Goal: Task Accomplishment & Management: Manage account settings

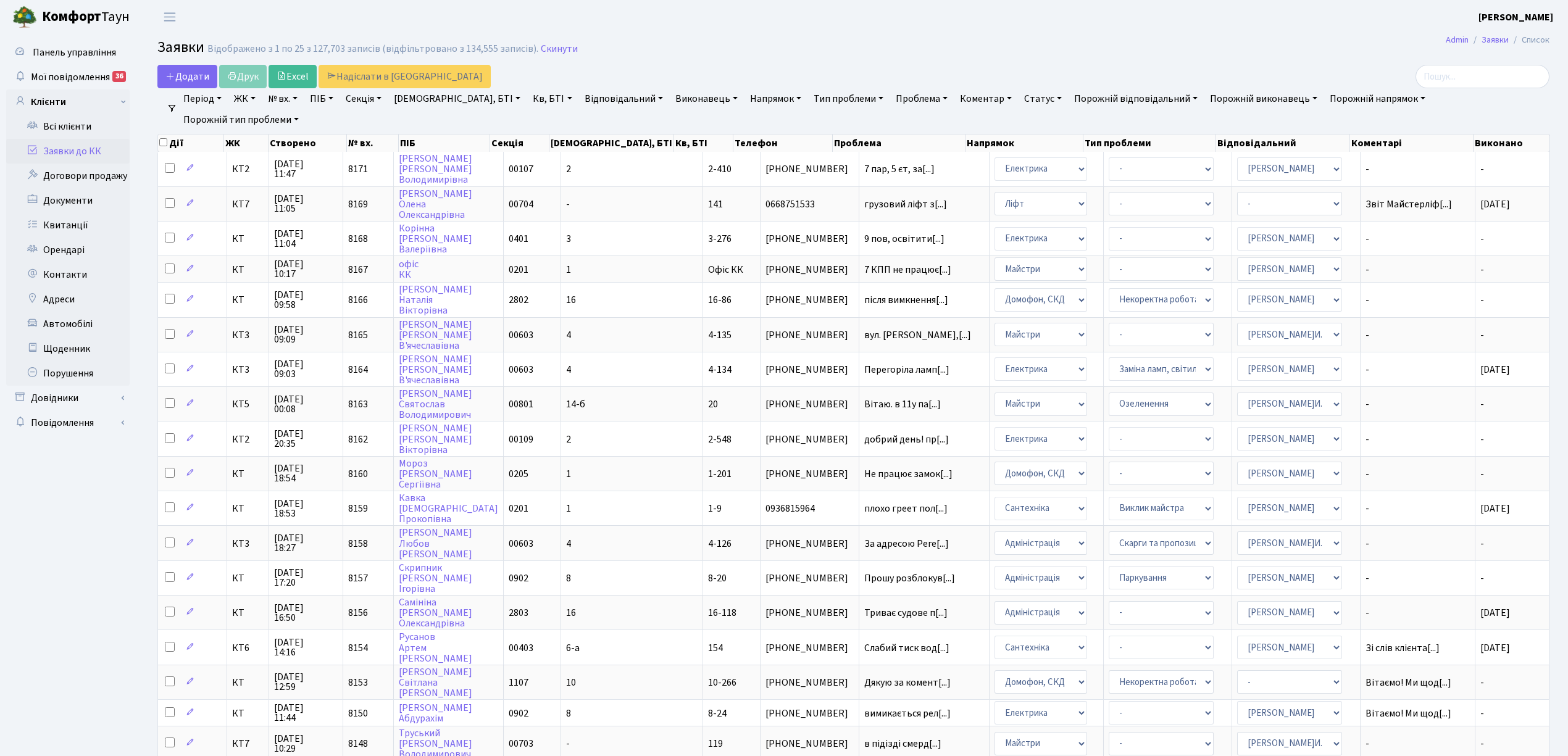
select select "25"
click at [559, 52] on link "Скинути" at bounding box center [559, 49] width 37 height 12
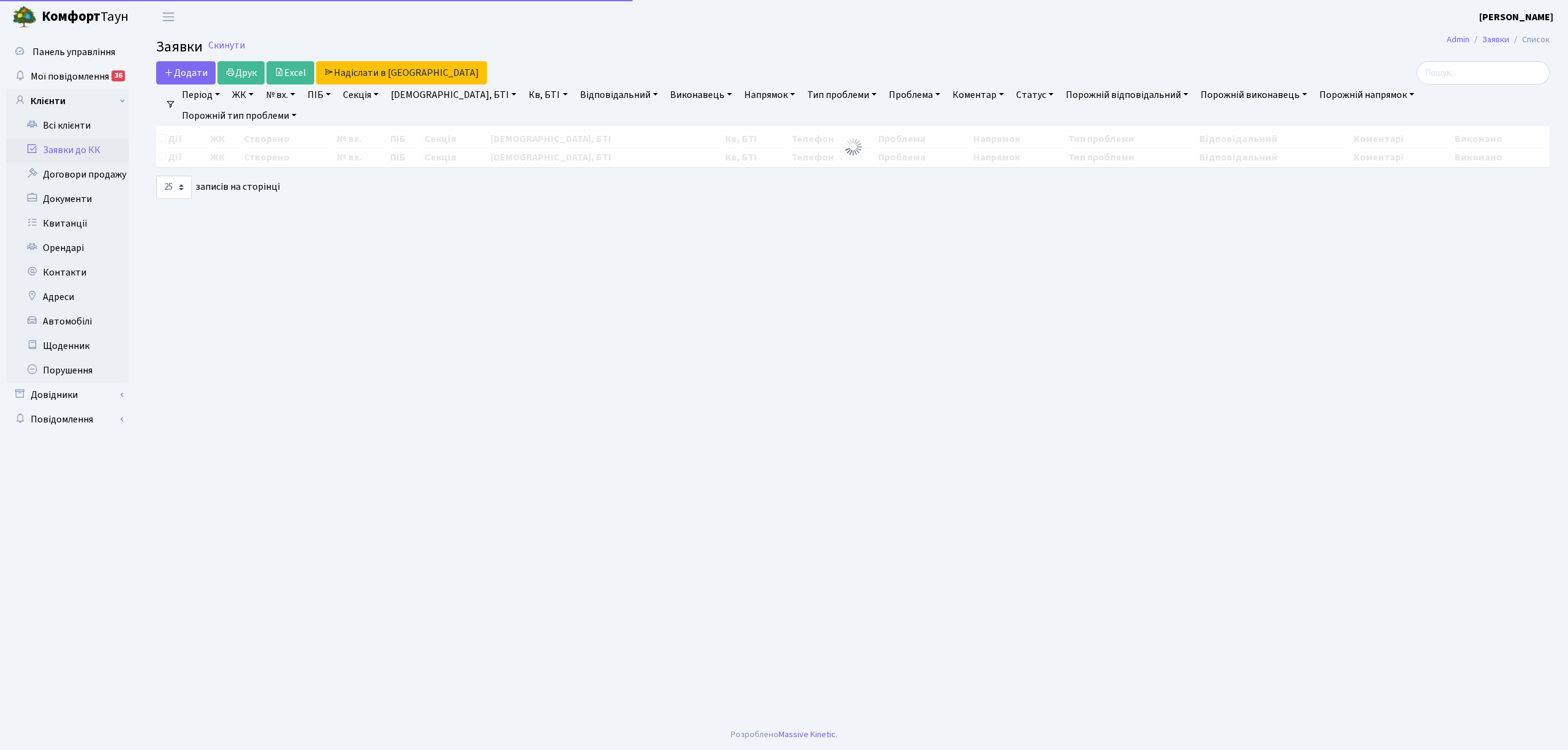
select select "25"
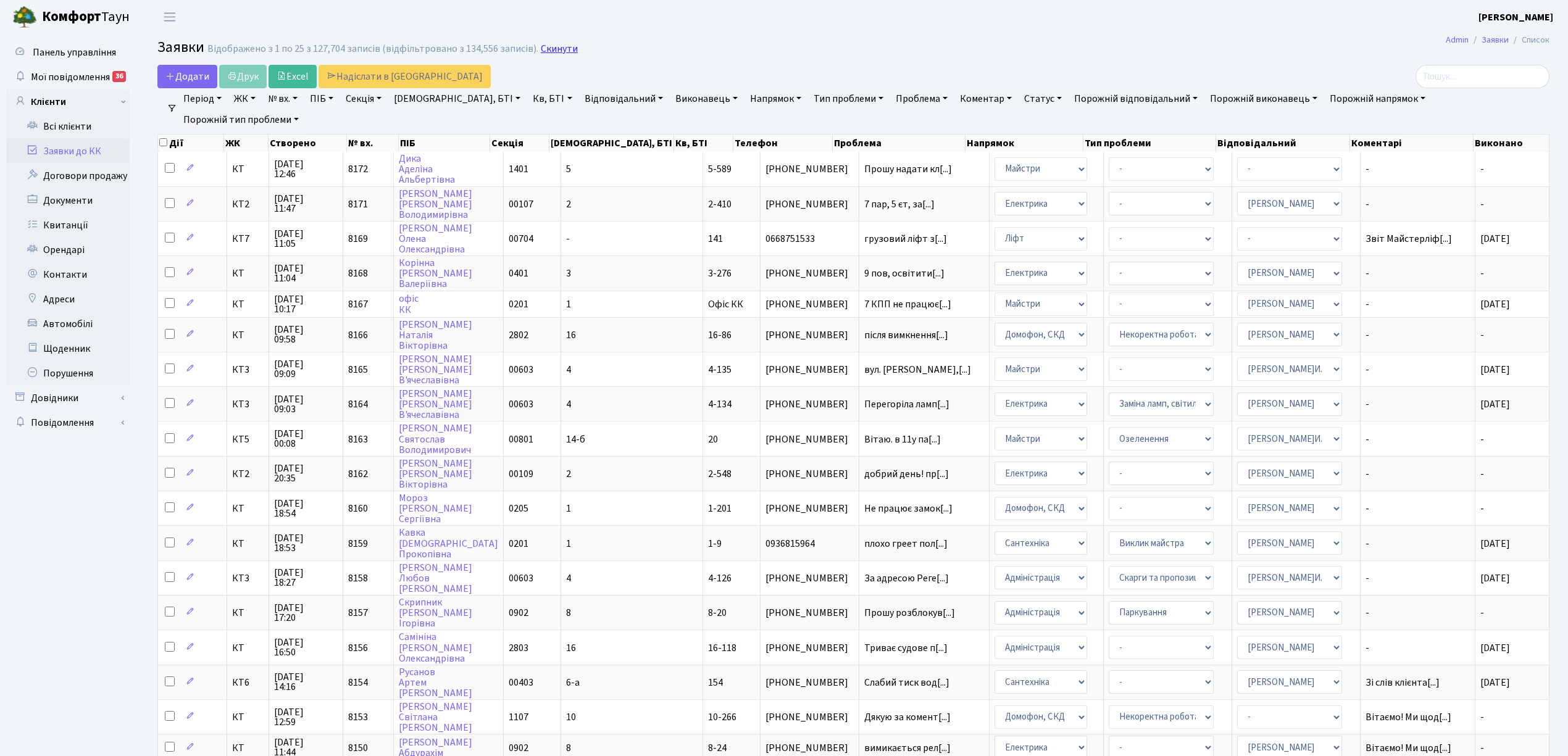
click at [546, 52] on link "Скинути" at bounding box center [559, 49] width 37 height 12
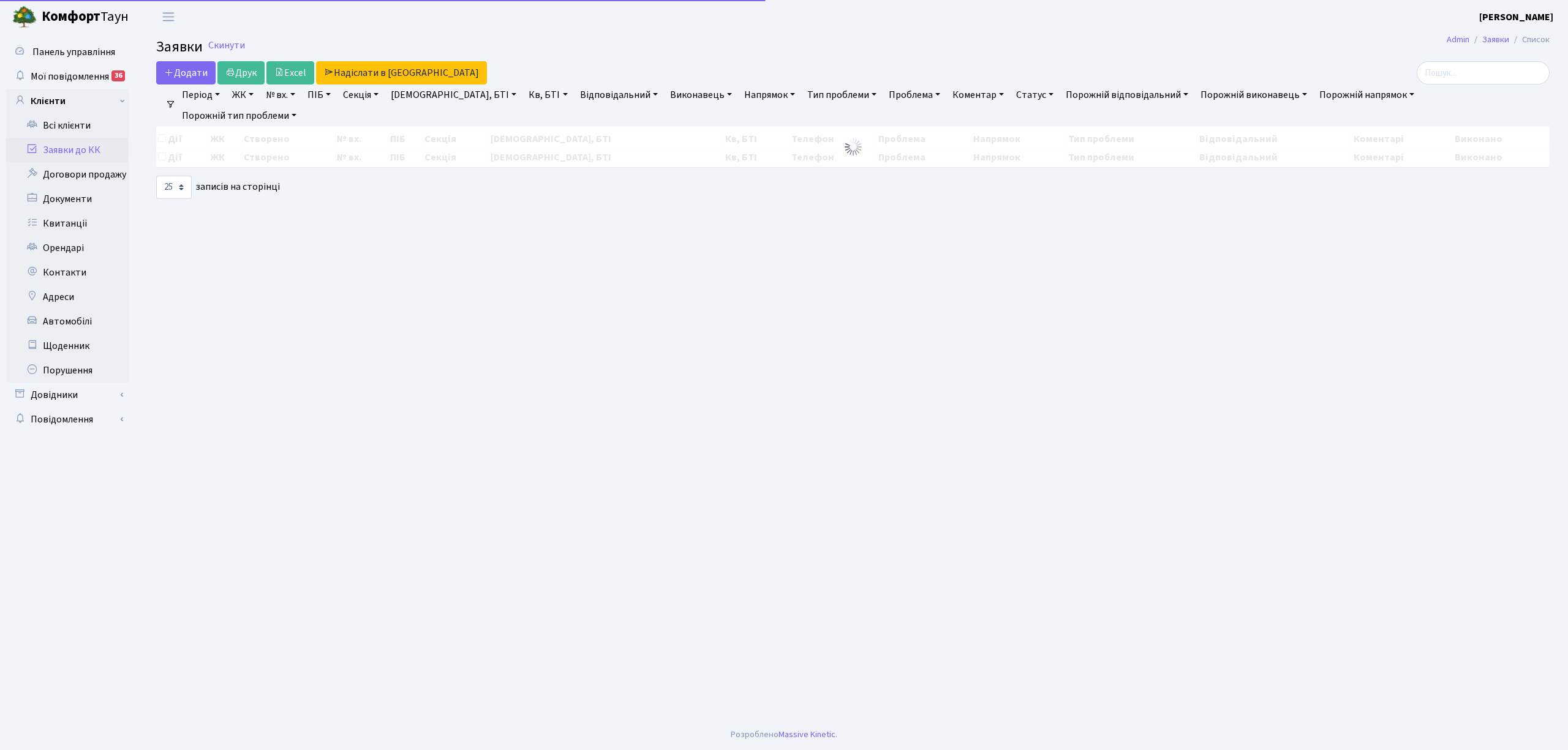
select select "25"
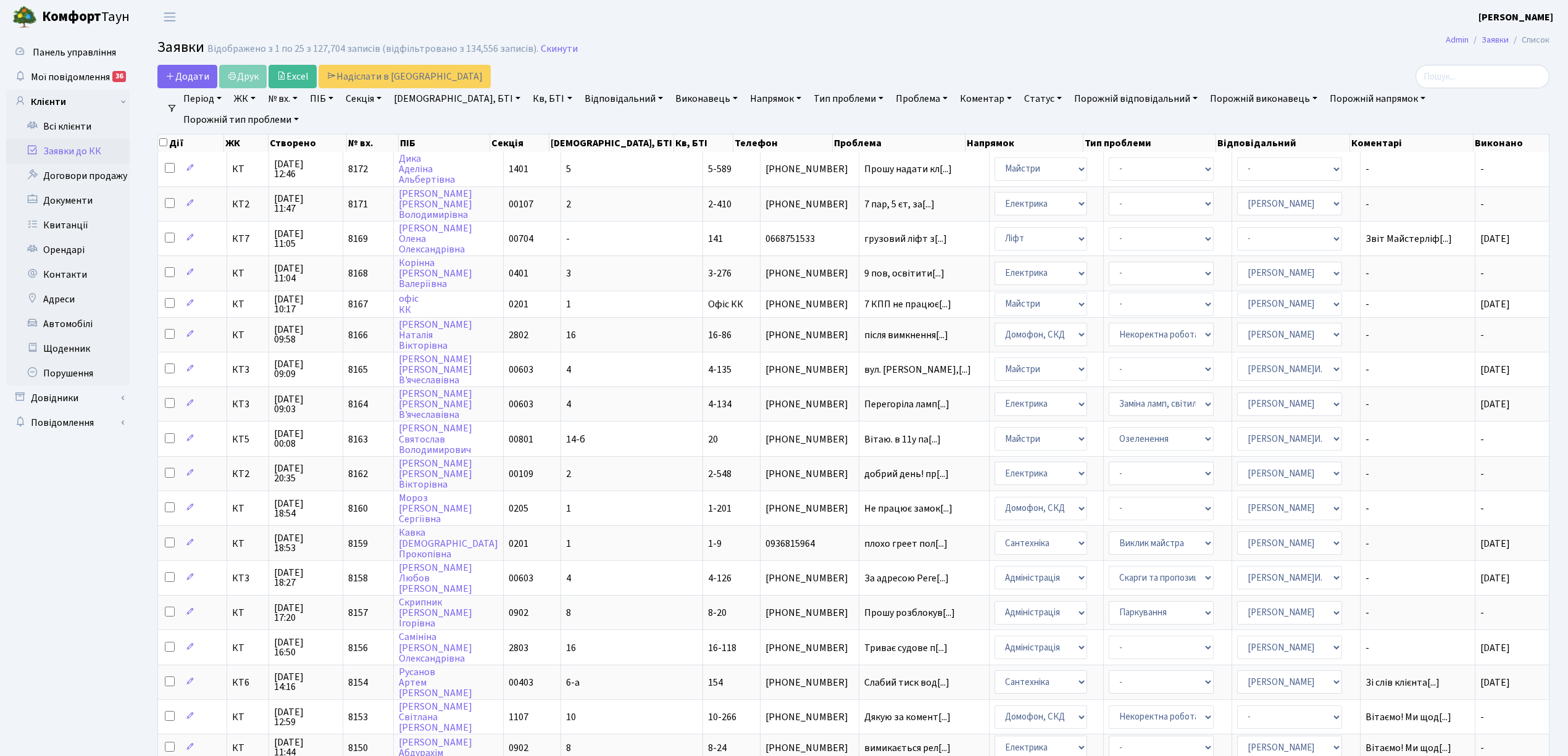
click at [745, 96] on link "Напрямок" at bounding box center [775, 99] width 61 height 21
click at [748, 183] on li "Ліфт" at bounding box center [822, 184] width 149 height 22
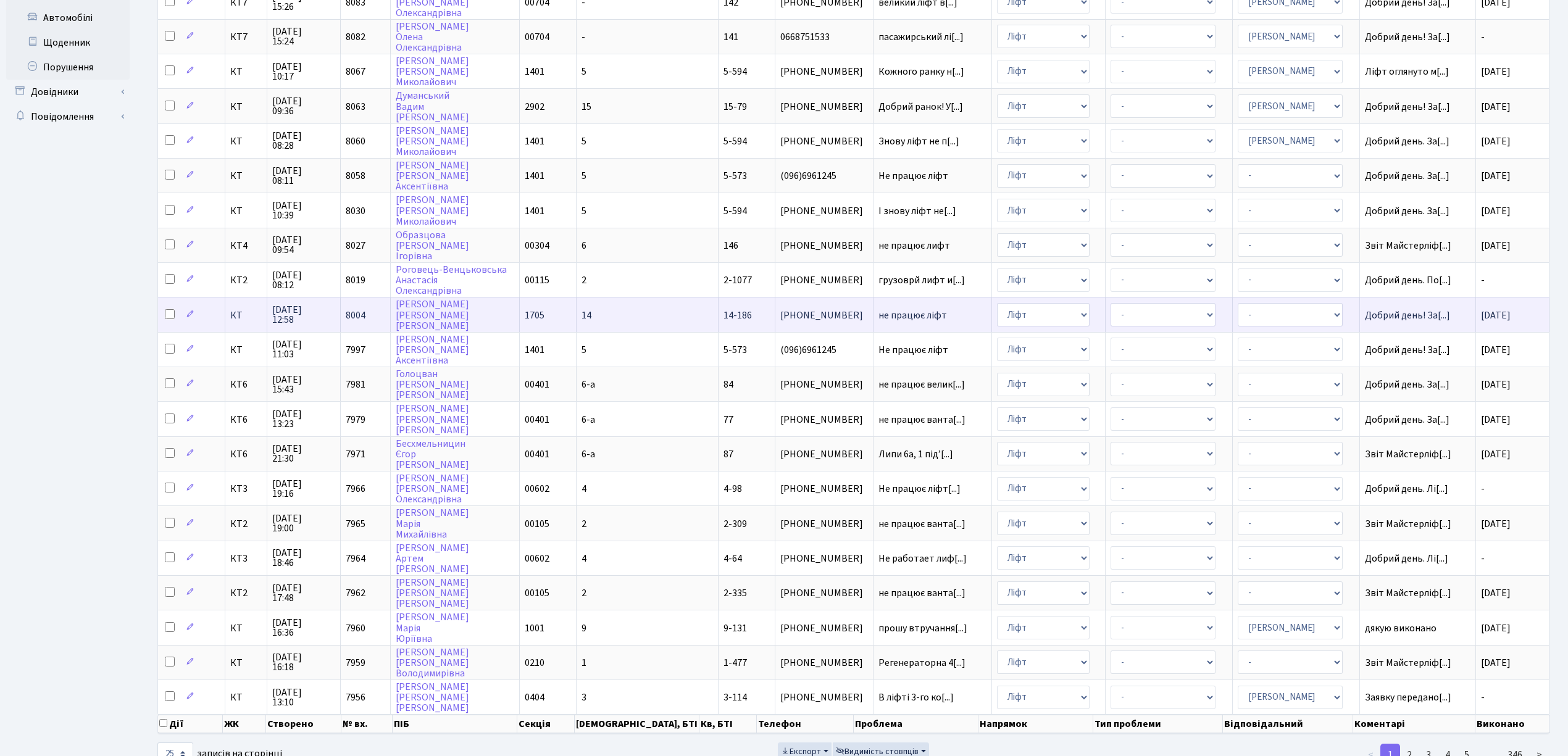
scroll to position [309, 0]
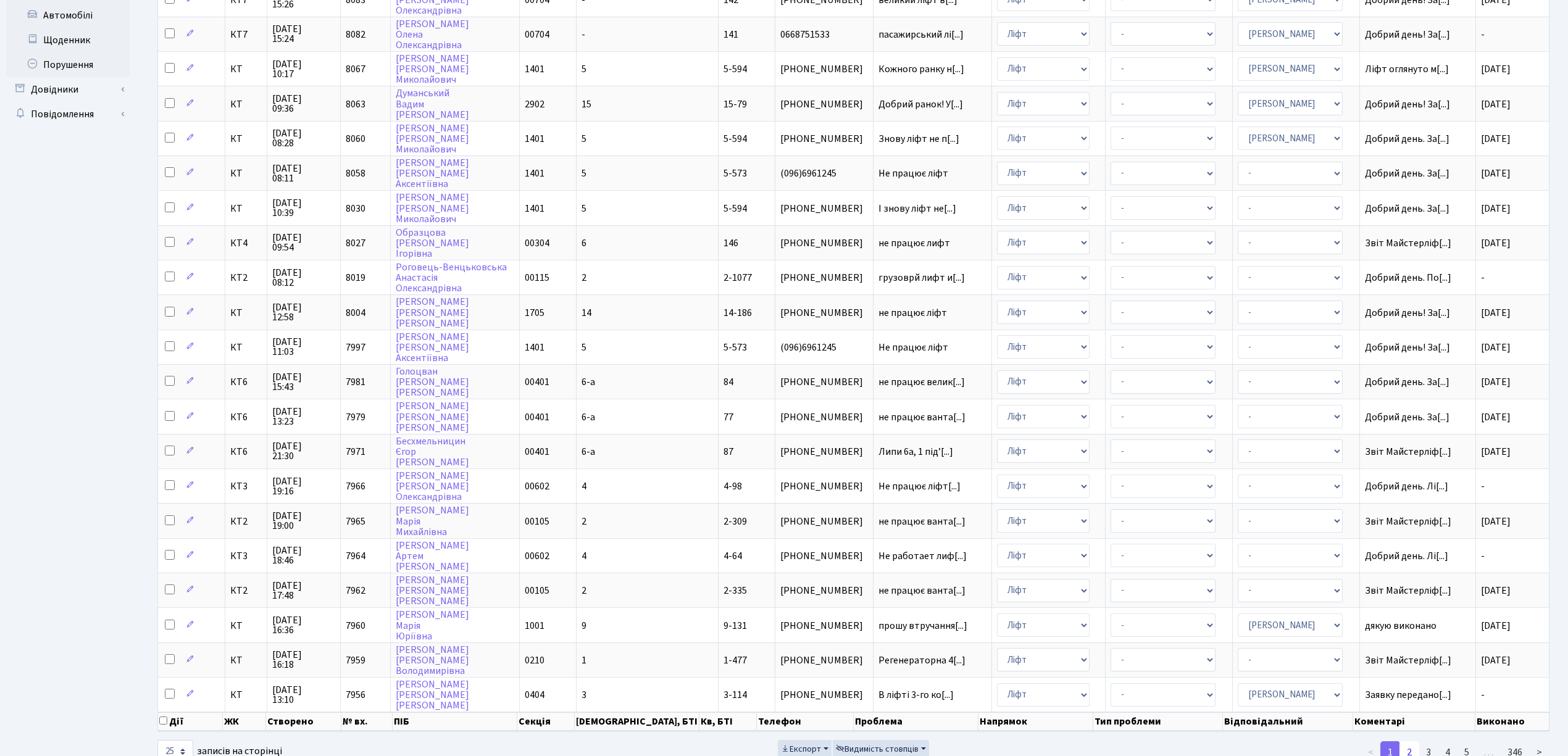
click at [1413, 741] on link "2" at bounding box center [1409, 752] width 20 height 22
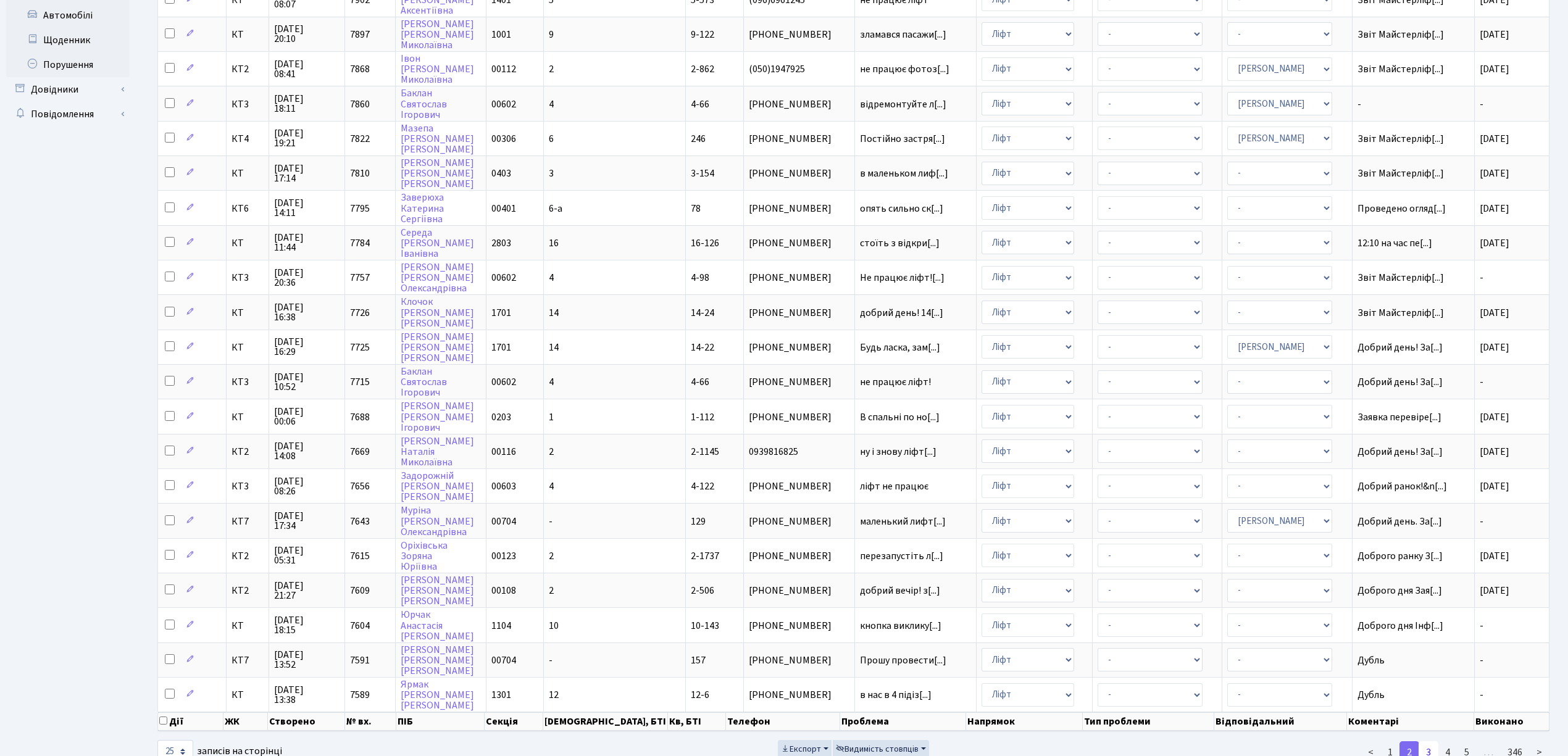
click at [1431, 741] on link "3" at bounding box center [1428, 752] width 20 height 22
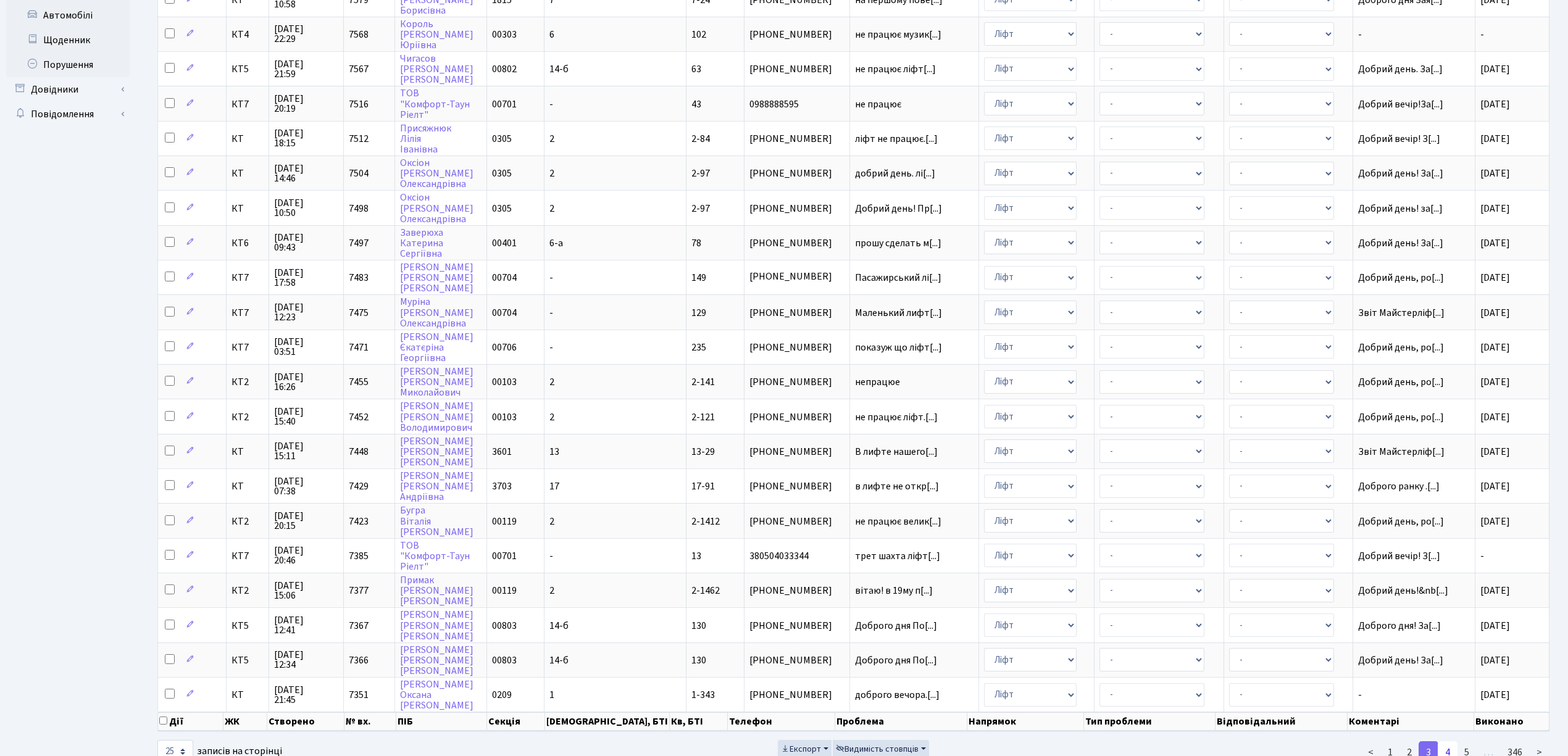
click at [1448, 741] on link "4" at bounding box center [1448, 752] width 20 height 22
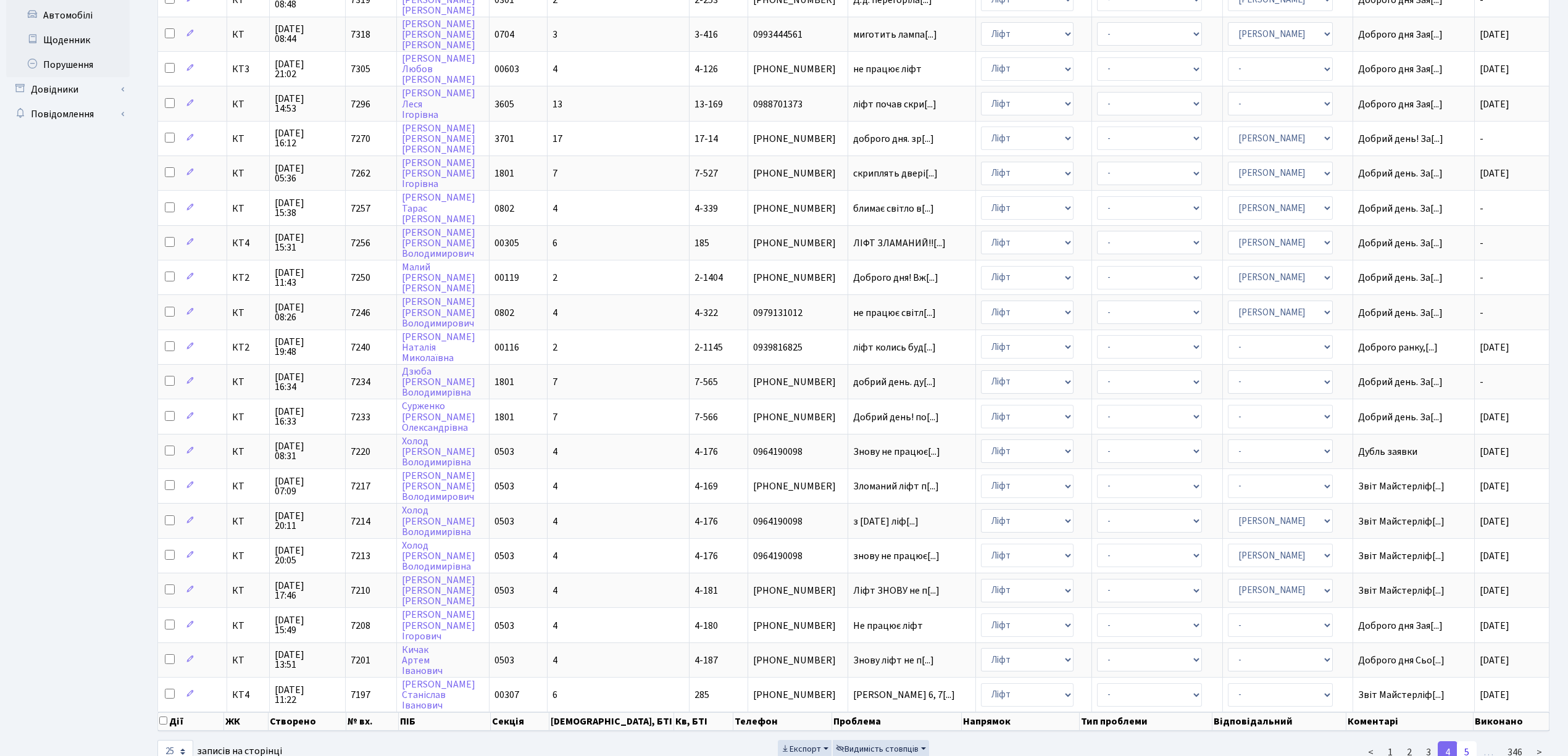
click at [1470, 741] on link "5" at bounding box center [1467, 752] width 20 height 22
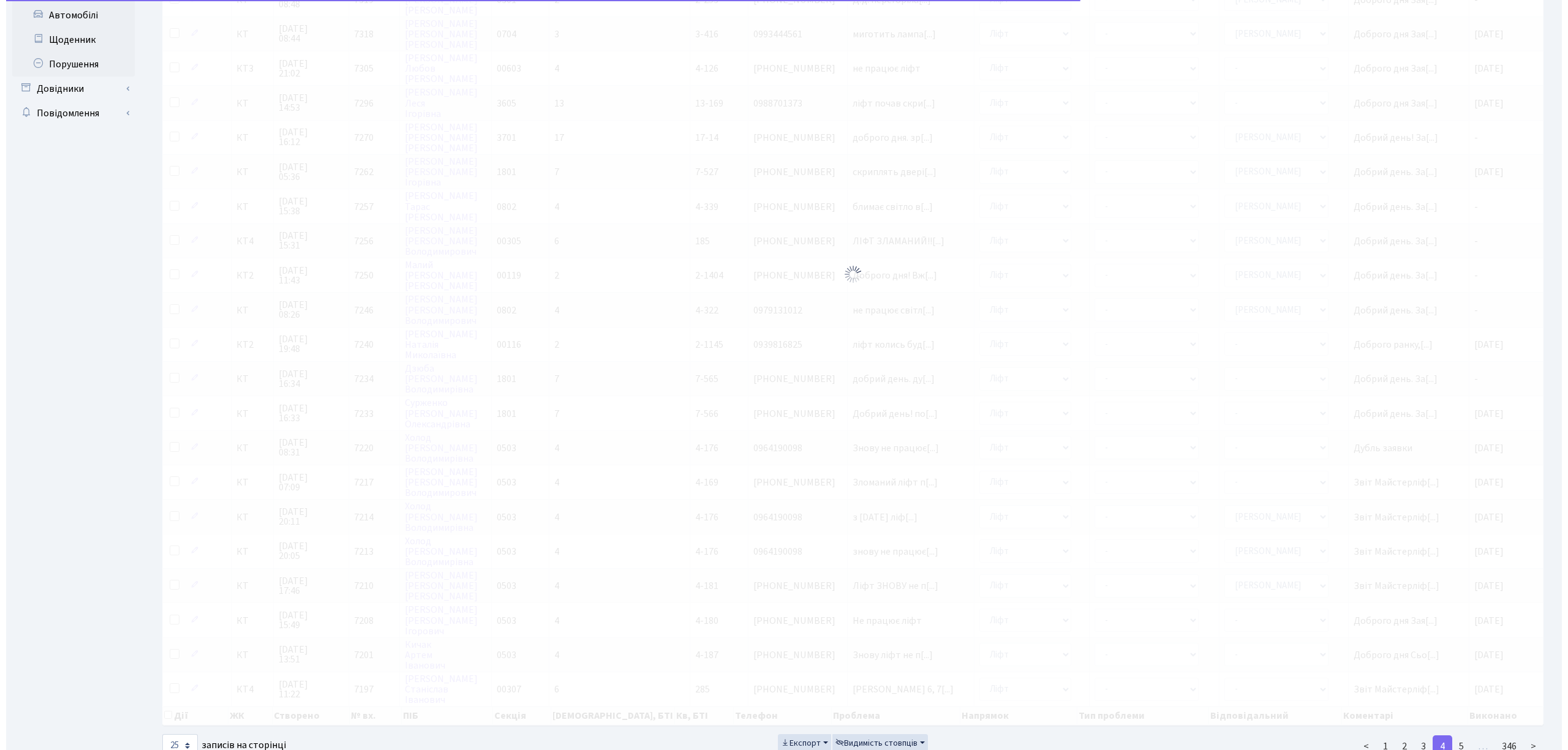
scroll to position [0, 0]
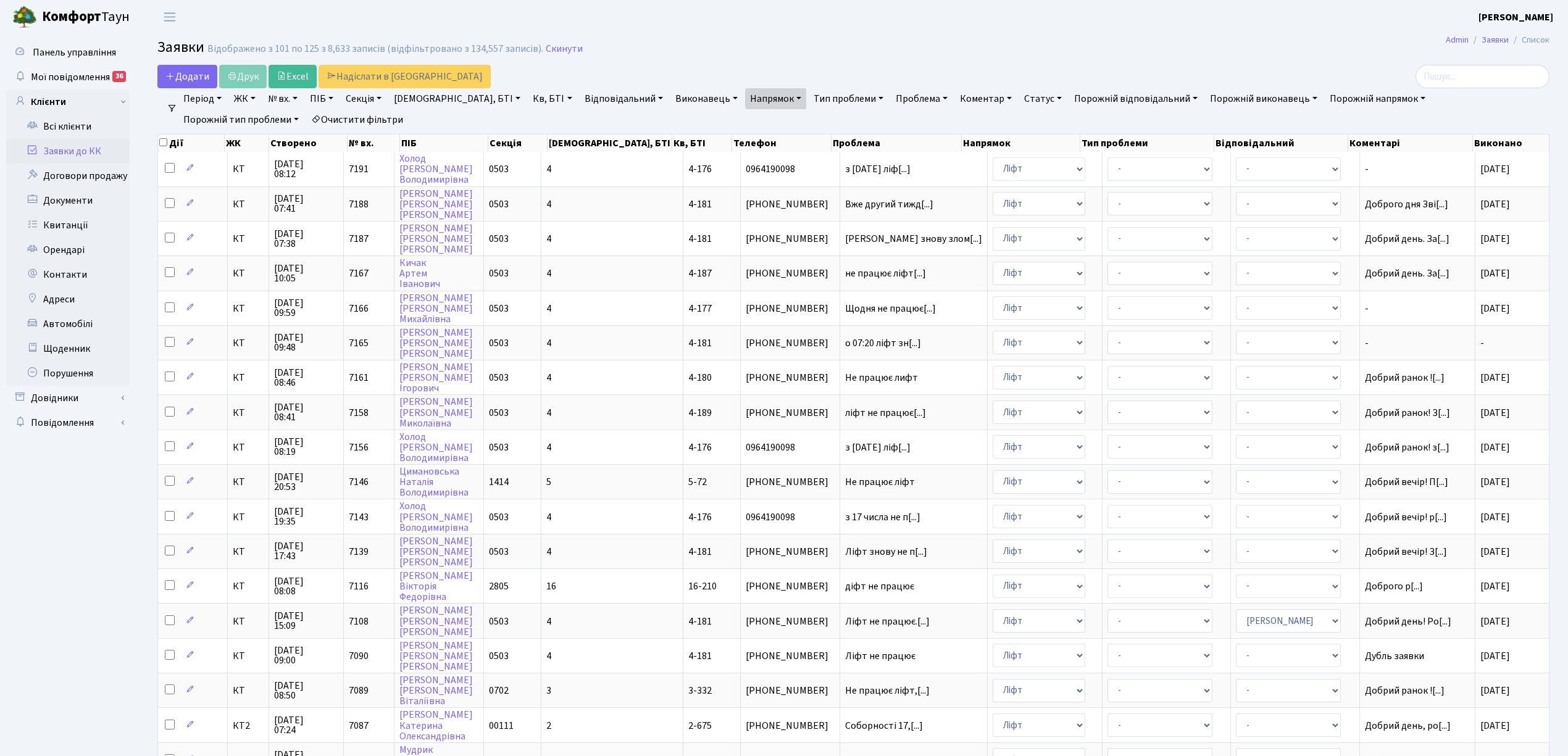
click at [365, 101] on link "Секція" at bounding box center [364, 99] width 46 height 21
click at [323, 102] on link "ПІБ" at bounding box center [322, 99] width 33 height 21
click at [419, 102] on link "[DEMOGRAPHIC_DATA], БТІ" at bounding box center [457, 99] width 136 height 21
type input "лип"
click at [423, 99] on link "[DEMOGRAPHIC_DATA], БТІ" at bounding box center [457, 99] width 136 height 21
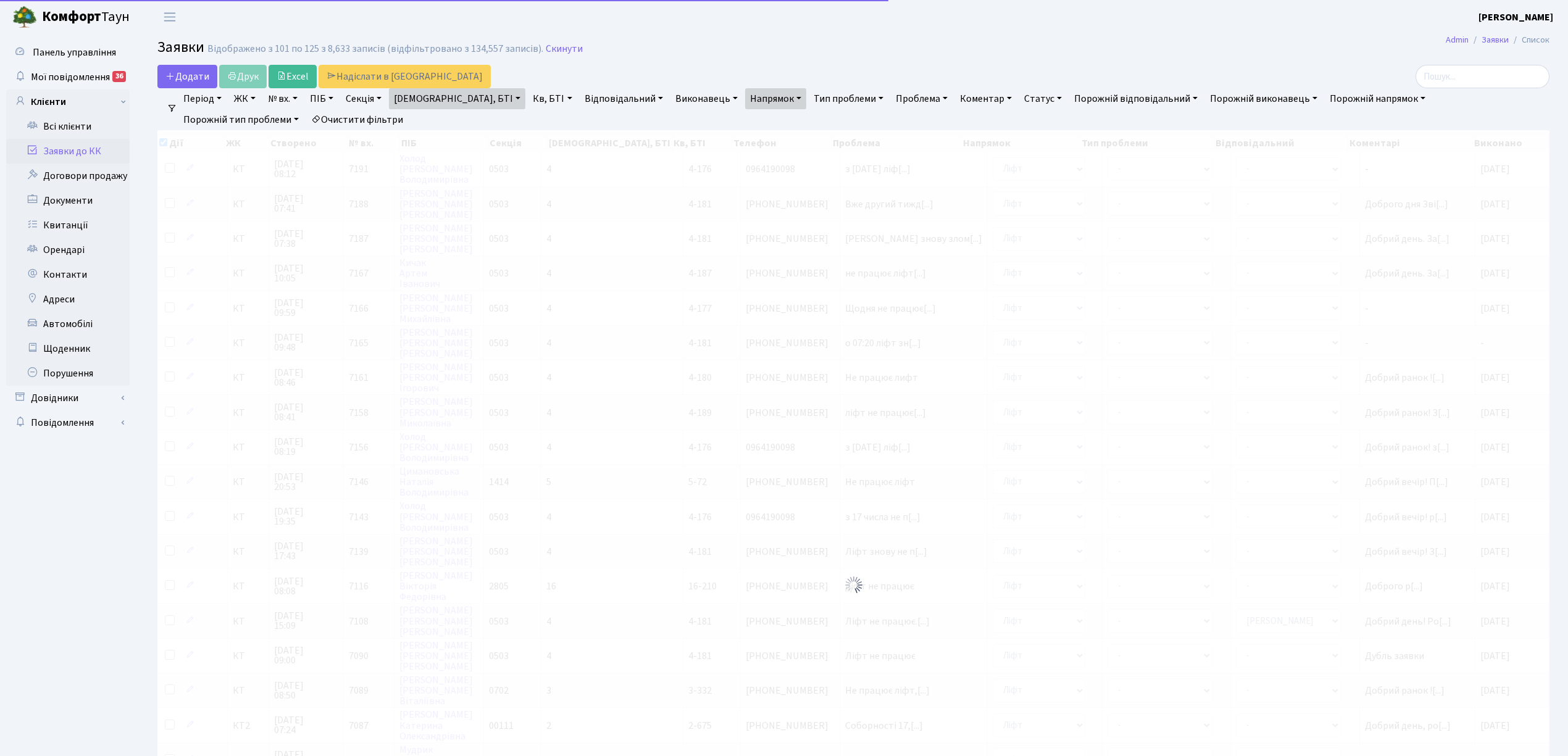
checkbox input "true"
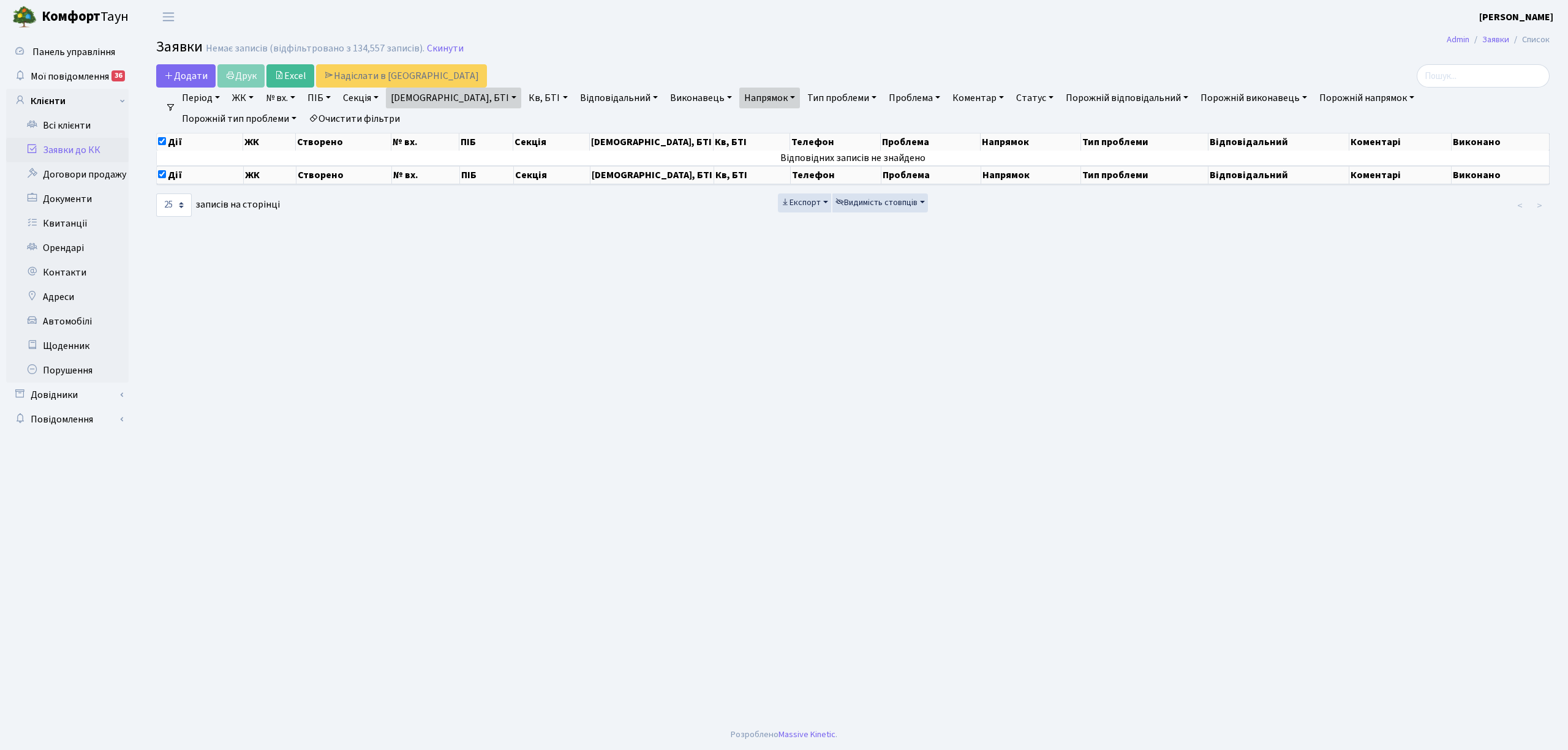
click at [420, 99] on link "[DEMOGRAPHIC_DATA], БТІ" at bounding box center [453, 98] width 135 height 21
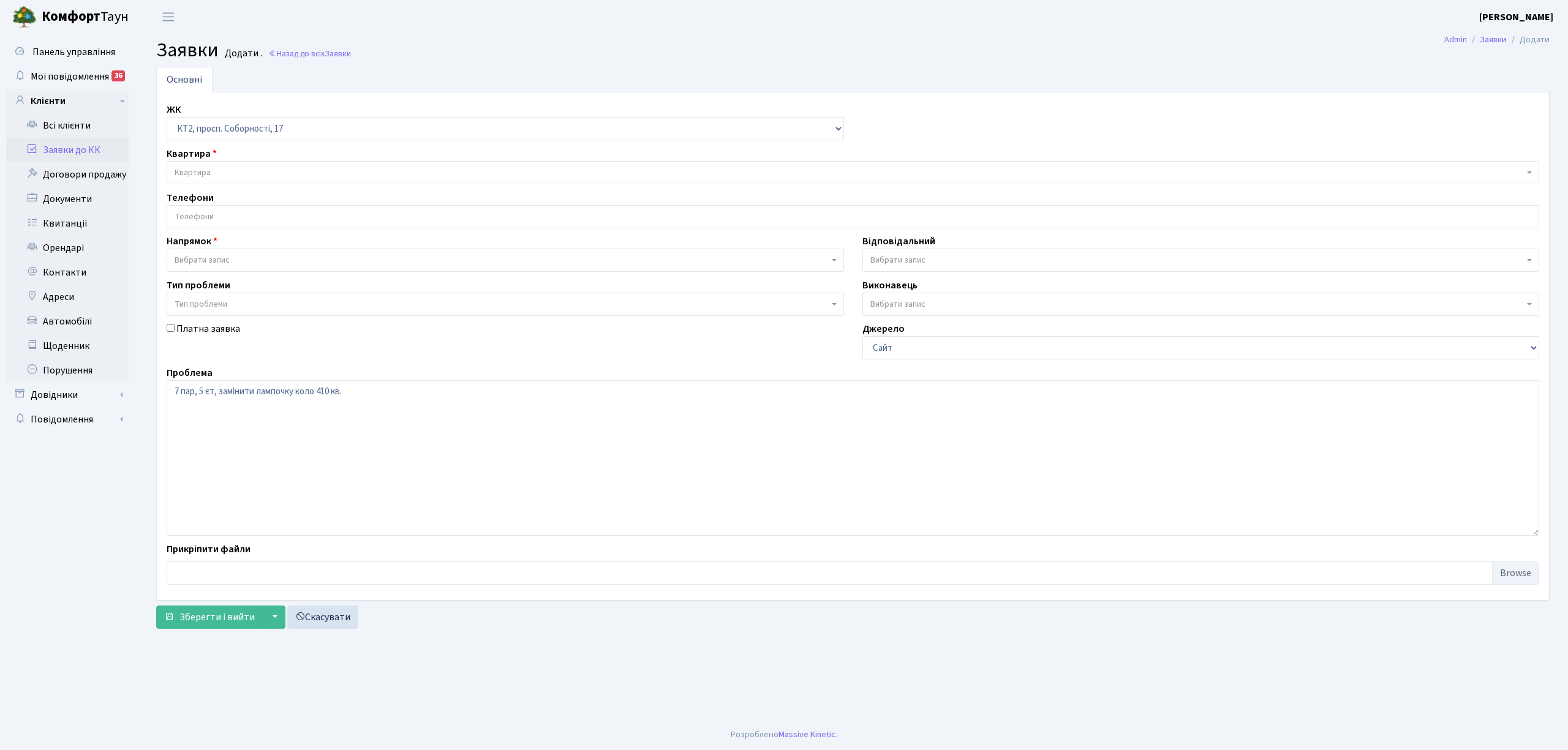
select select "295"
select select "3"
select select "22"
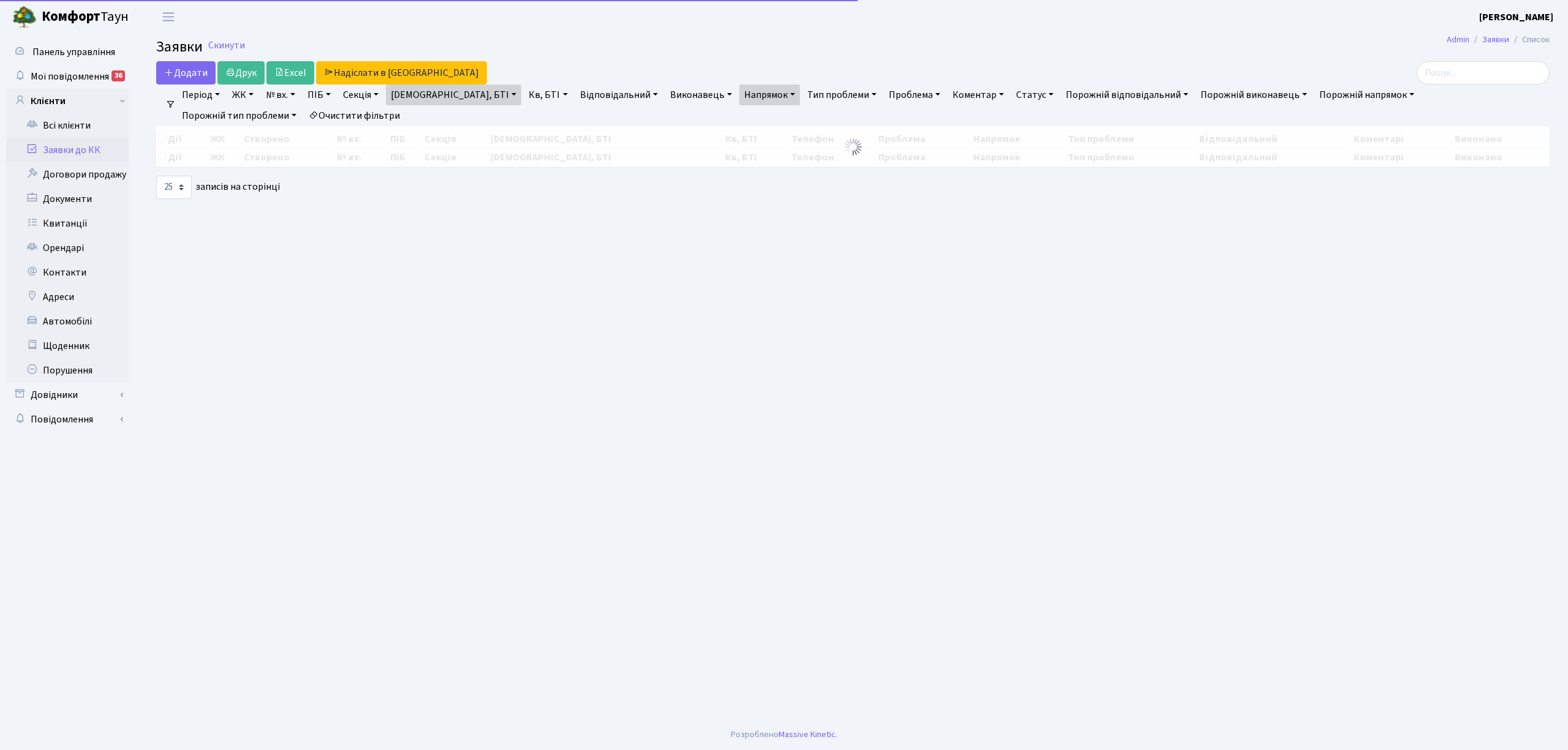
select select "25"
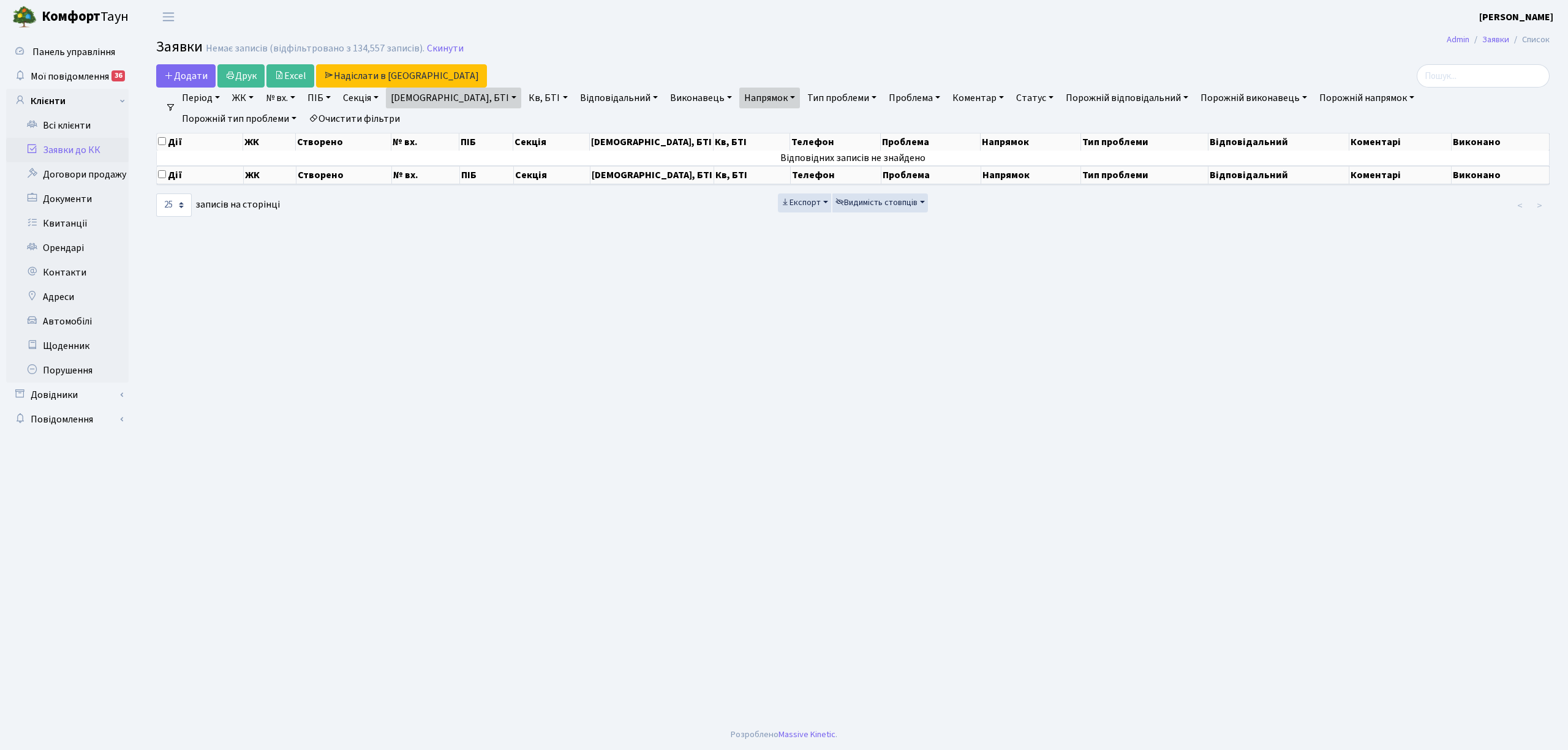
click at [739, 99] on link "Напрямок" at bounding box center [769, 98] width 61 height 21
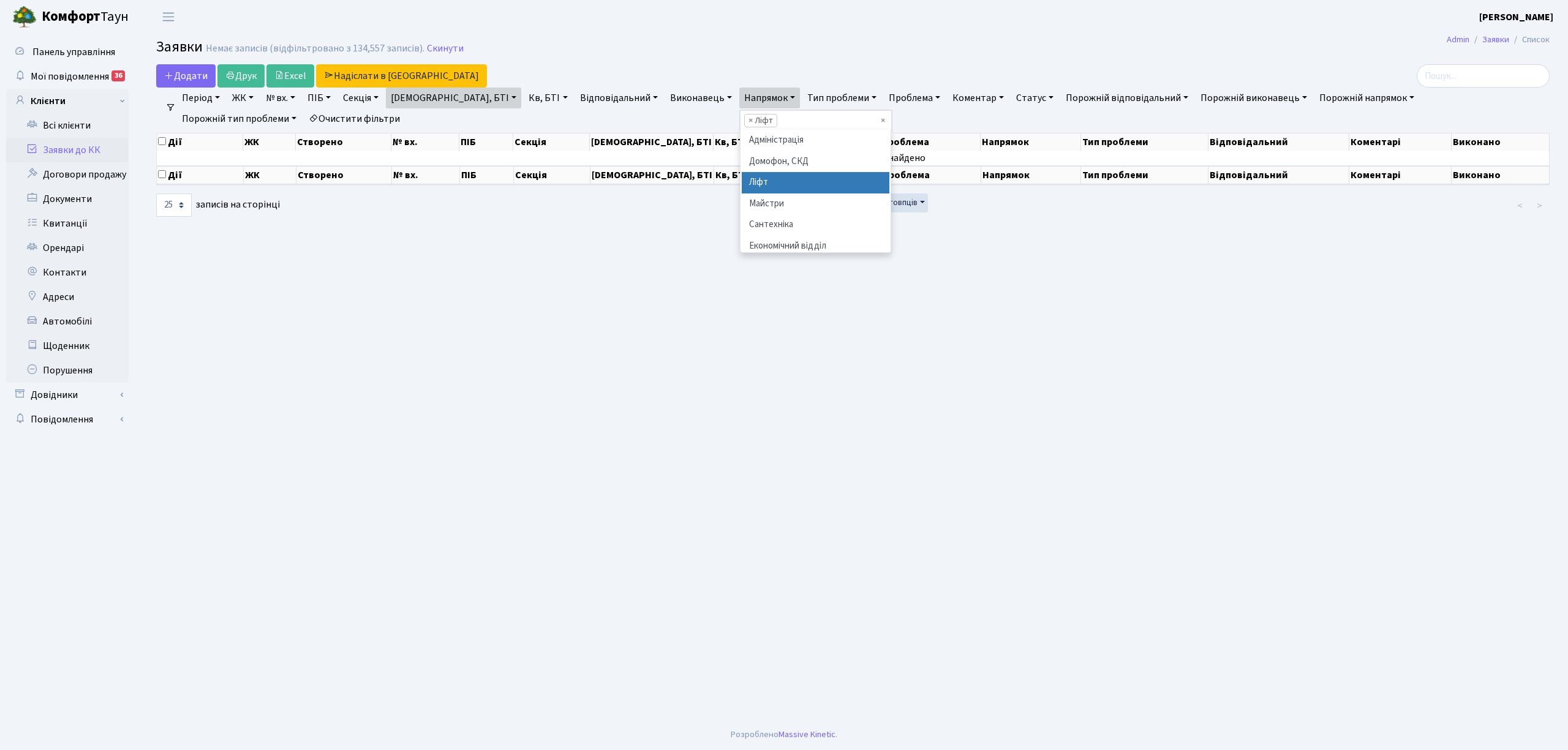
click at [742, 182] on li "Ліфт" at bounding box center [815, 182] width 148 height 21
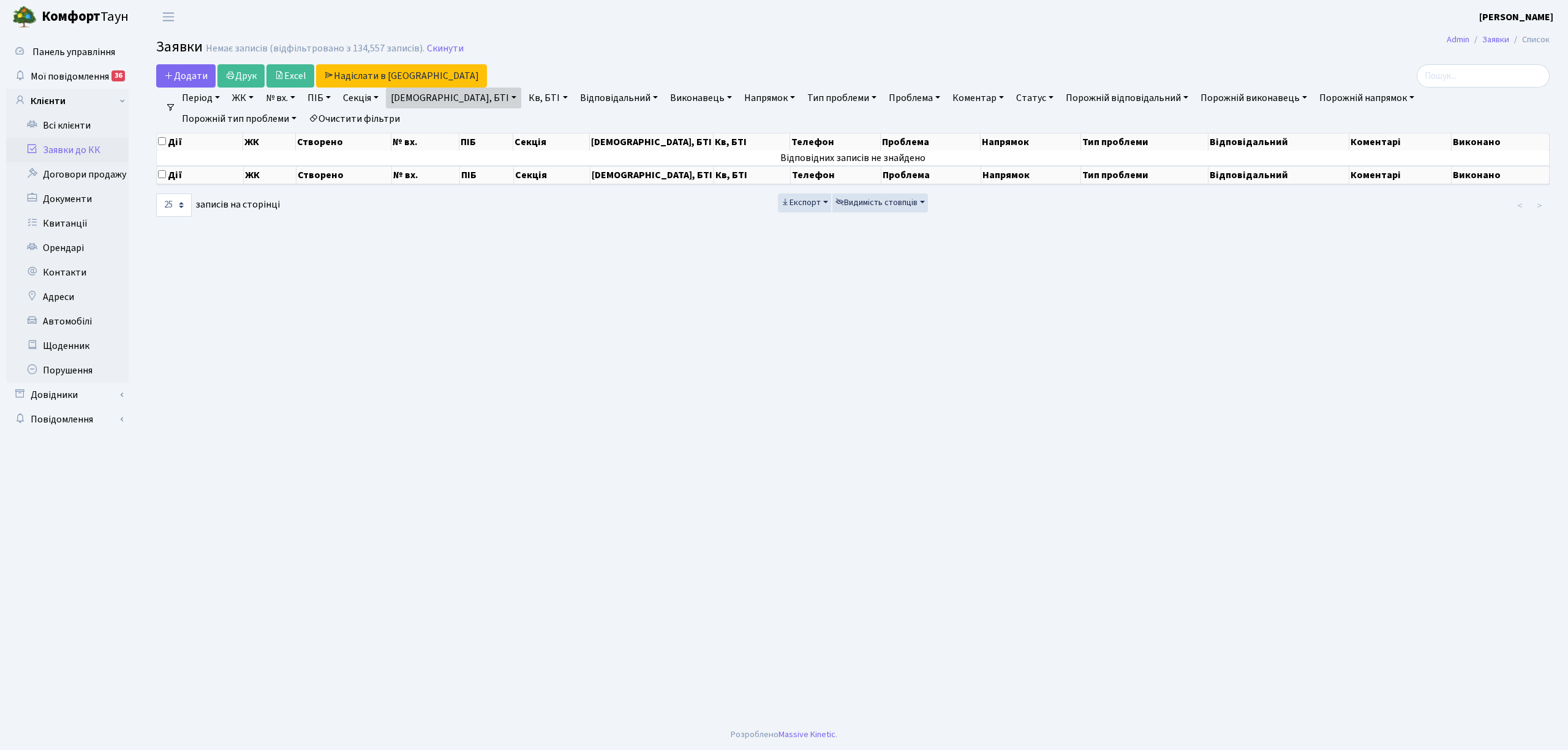
click at [443, 97] on link "[DEMOGRAPHIC_DATA], БТІ" at bounding box center [453, 98] width 135 height 21
click at [424, 120] on input "лип" at bounding box center [441, 122] width 109 height 23
type input "липи 6"
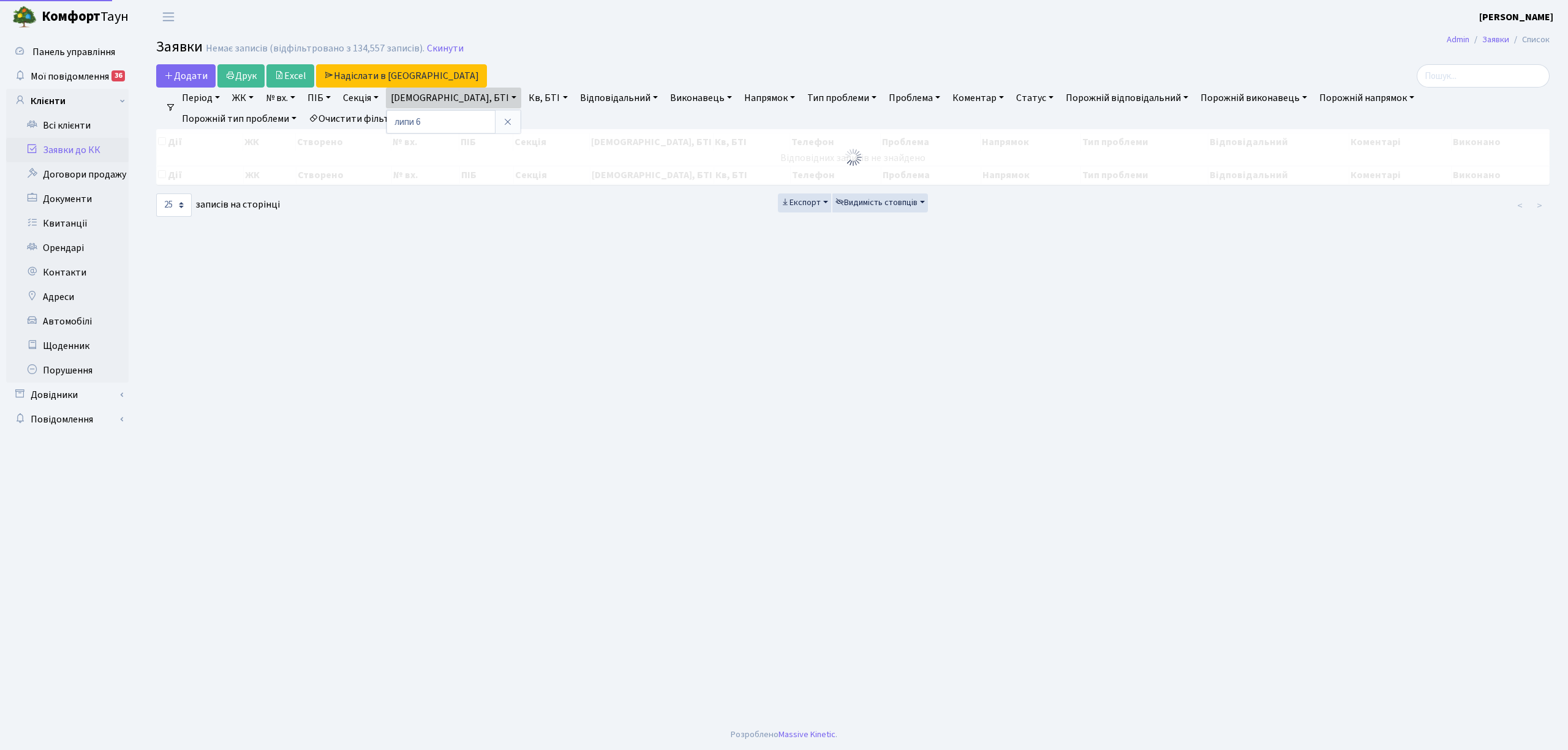
click at [358, 102] on link "Секція" at bounding box center [361, 98] width 45 height 21
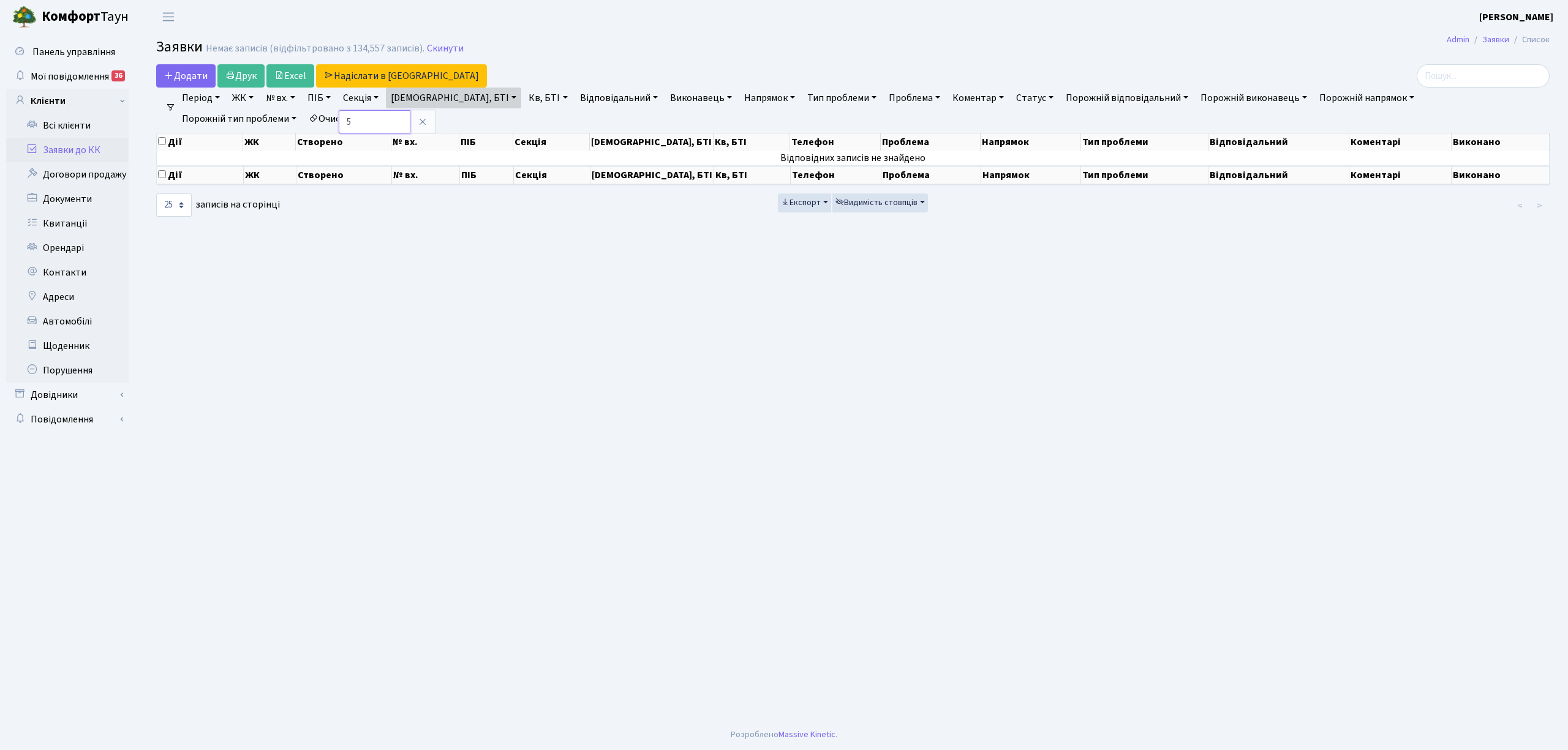
type input "5"
click at [431, 50] on link "Скинути" at bounding box center [445, 48] width 37 height 12
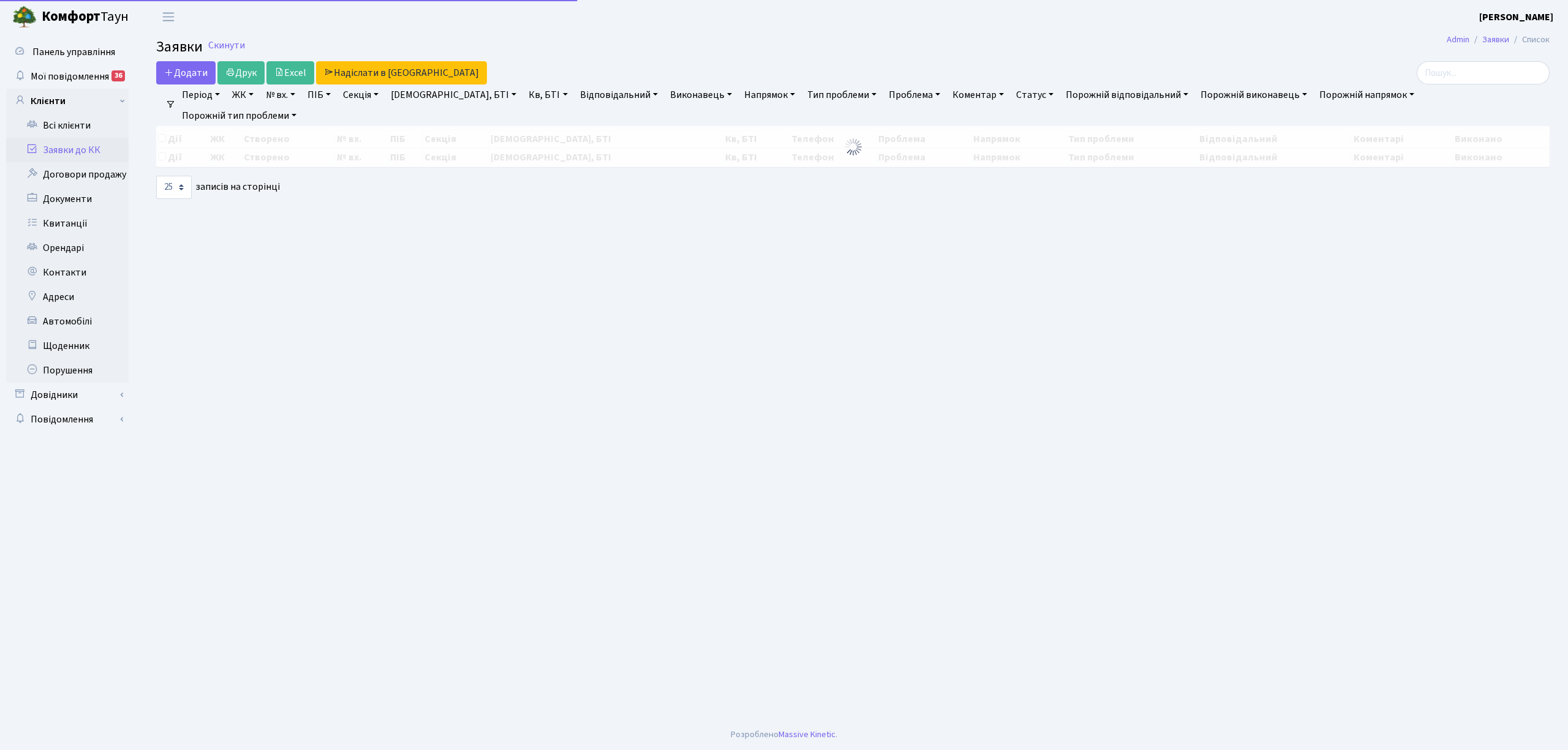
select select "25"
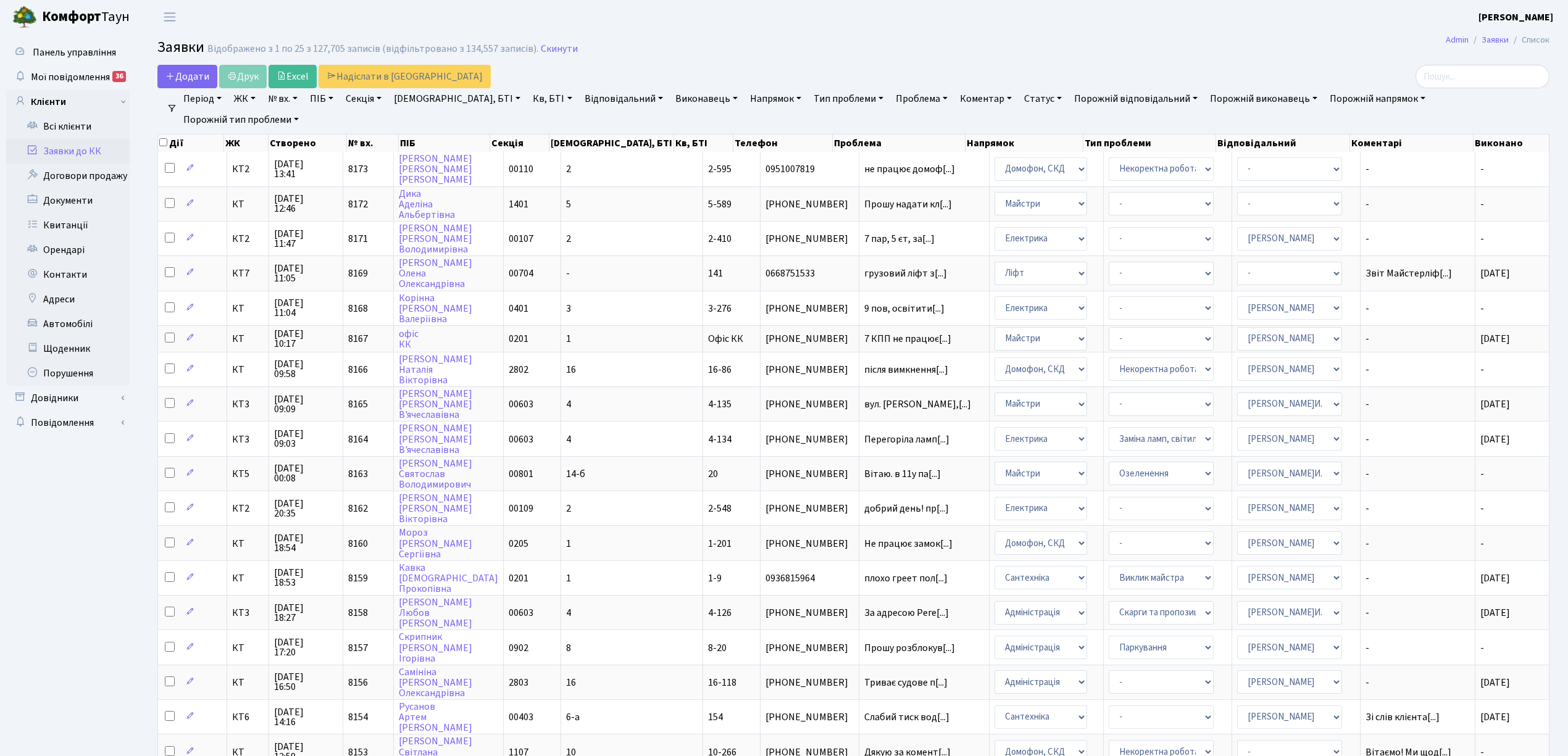
click at [745, 102] on link "Напрямок" at bounding box center [775, 99] width 61 height 21
click at [748, 186] on li "Ліфт" at bounding box center [822, 184] width 149 height 22
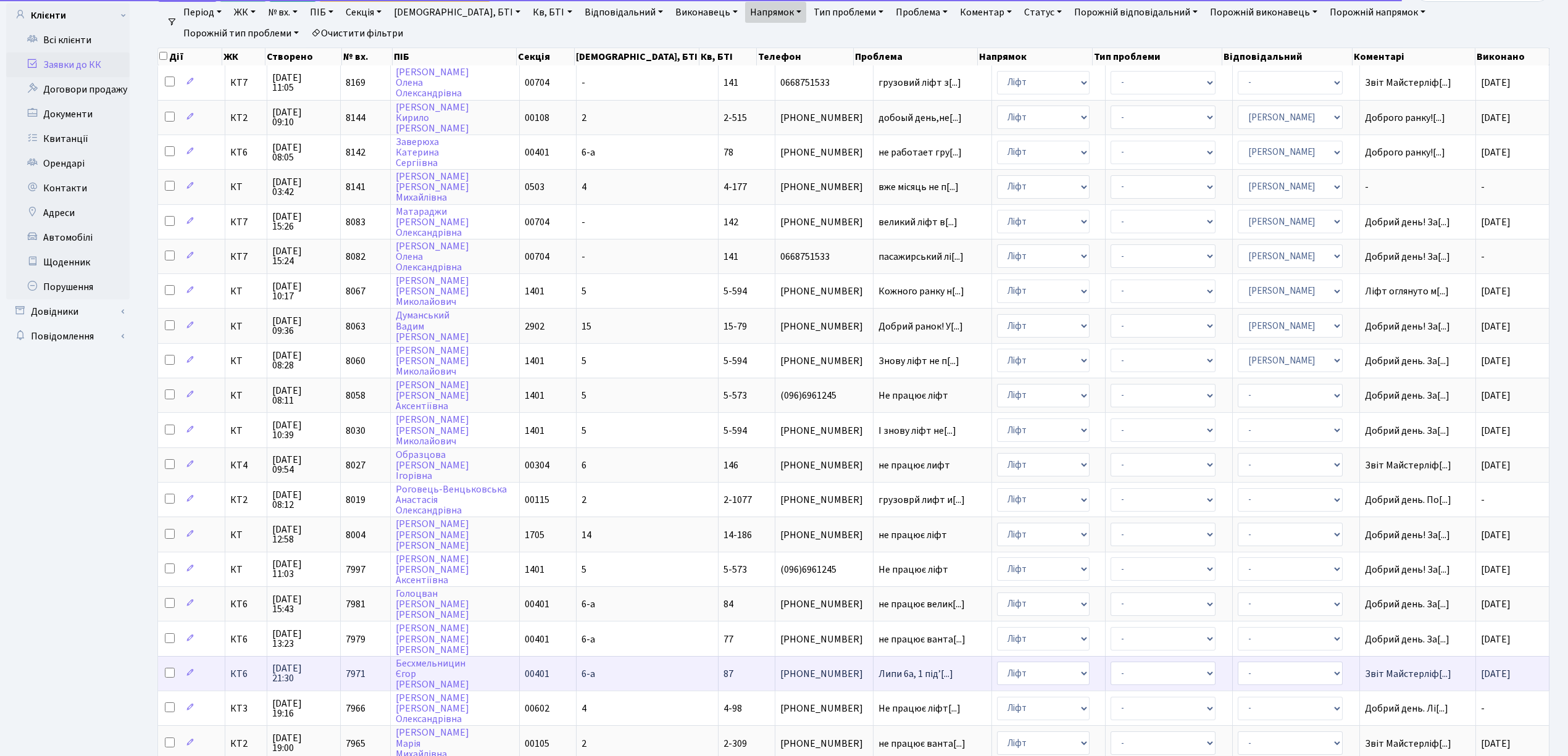
scroll to position [309, 0]
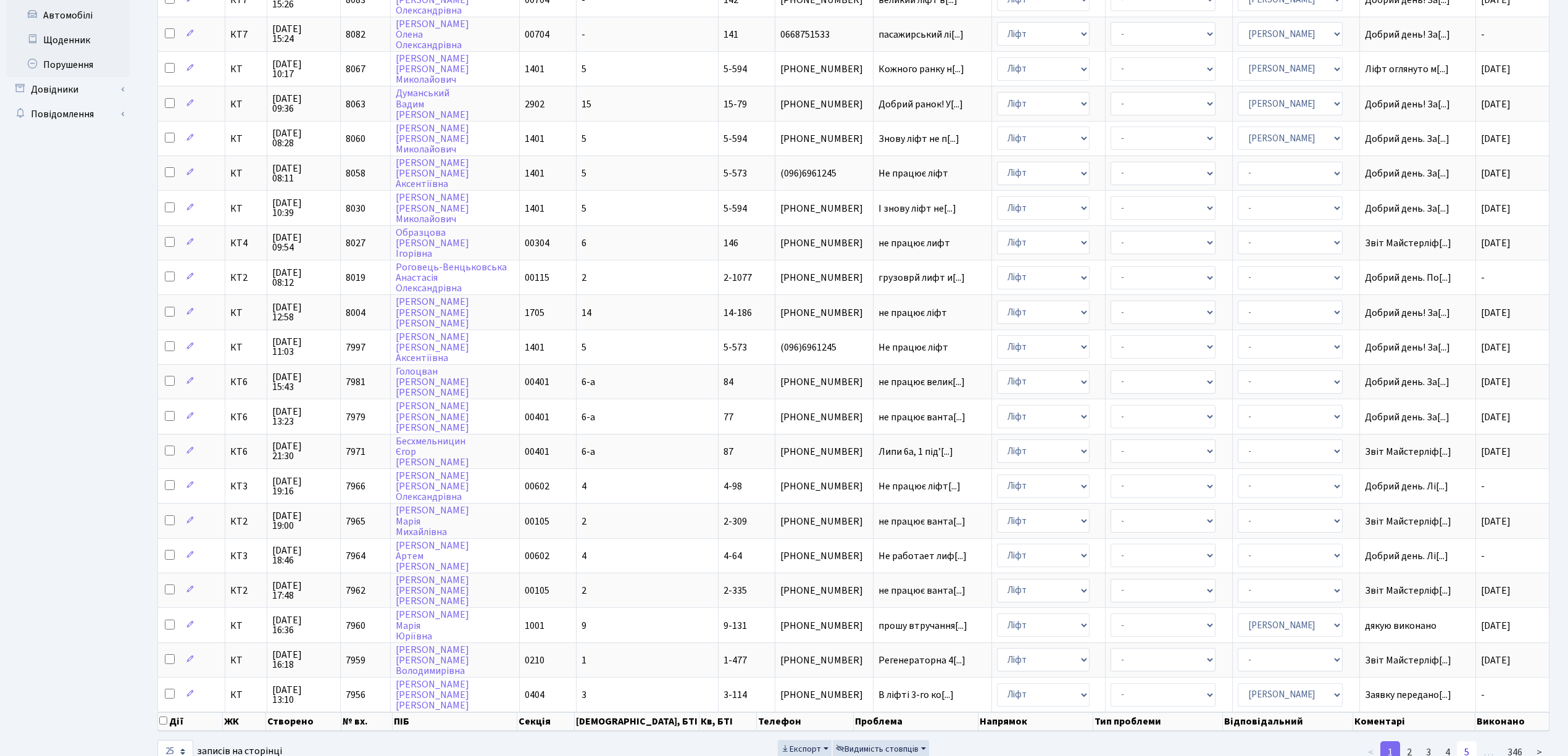
click at [1465, 741] on link "5" at bounding box center [1467, 752] width 20 height 22
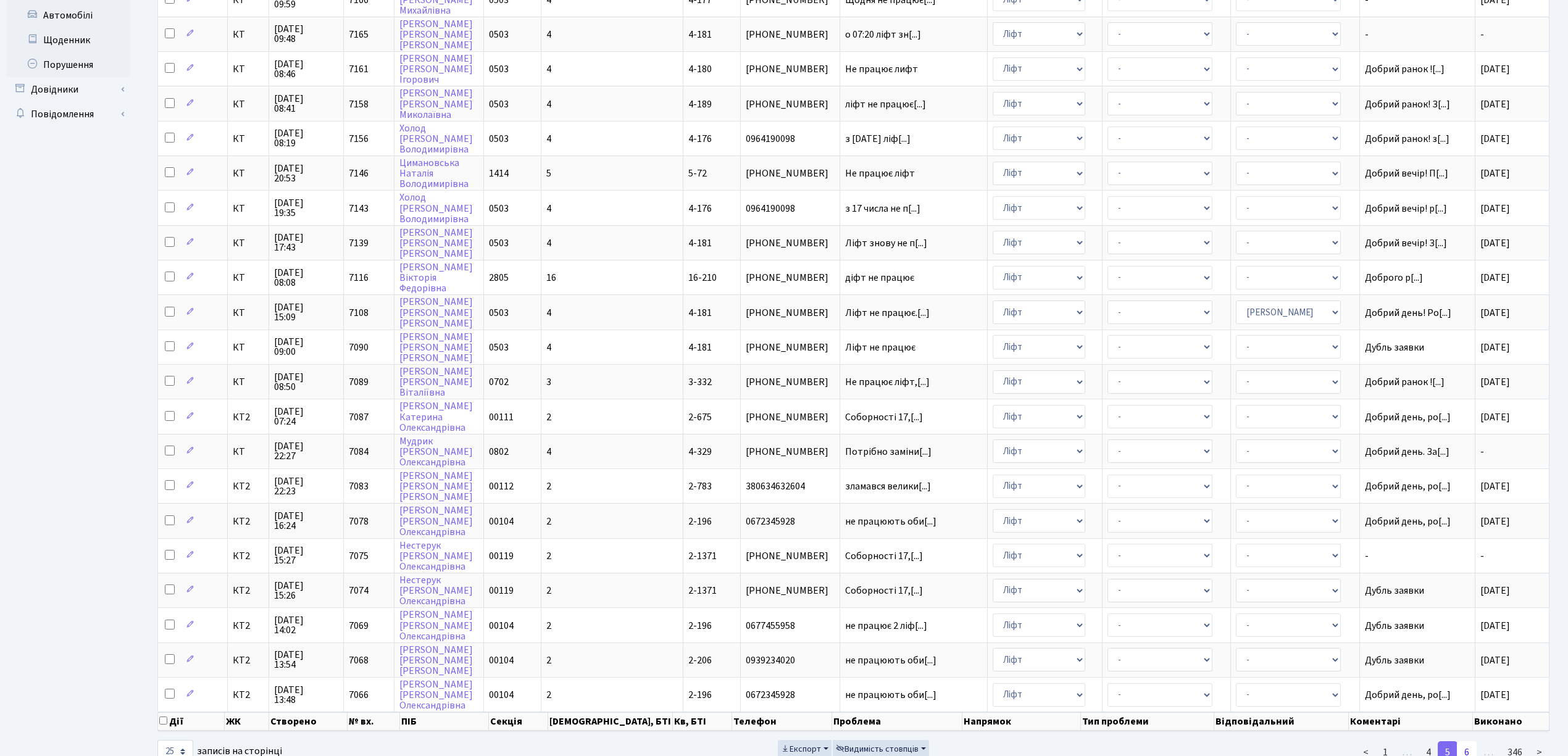
click at [1467, 741] on link "6" at bounding box center [1467, 752] width 20 height 22
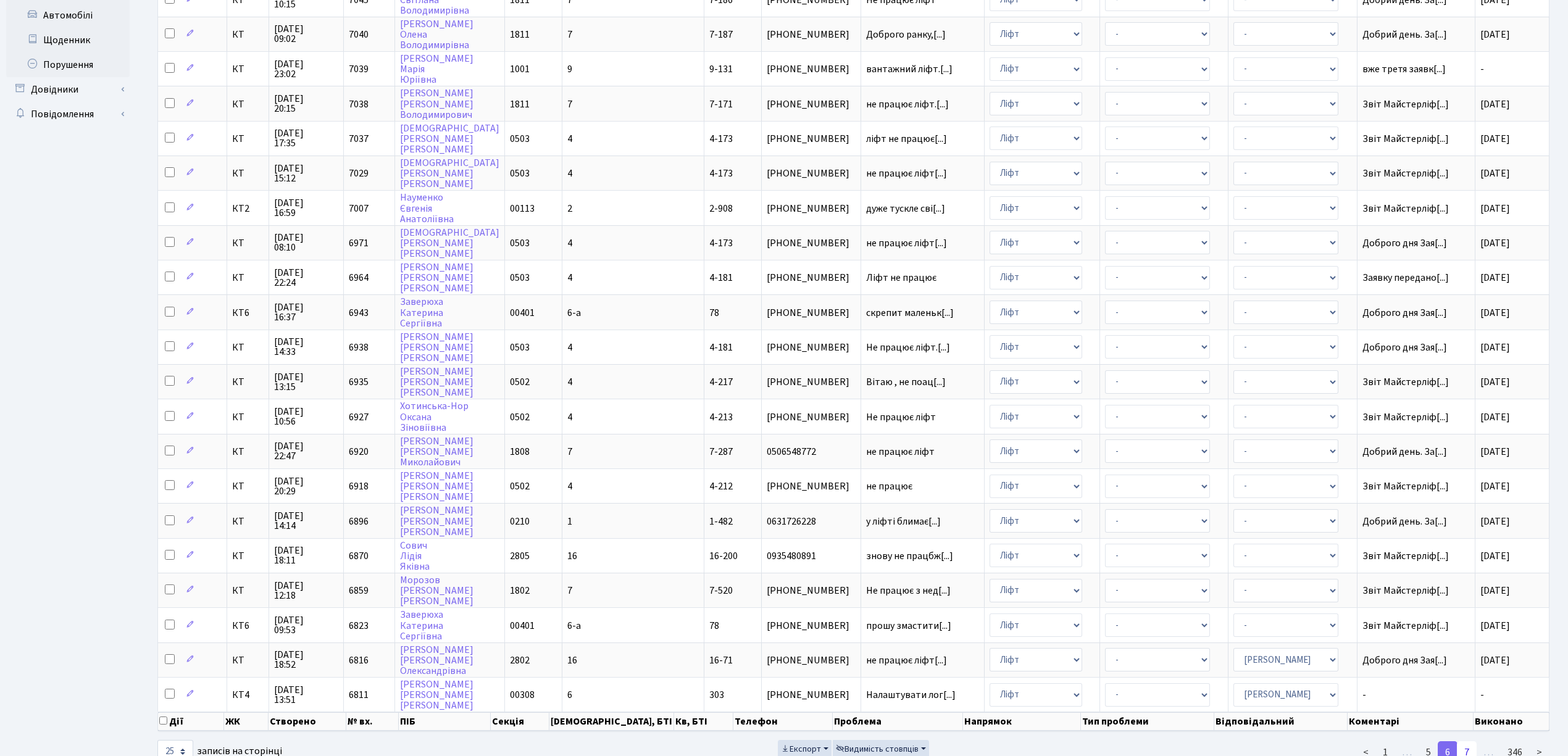
click at [1475, 741] on link "7" at bounding box center [1467, 752] width 20 height 22
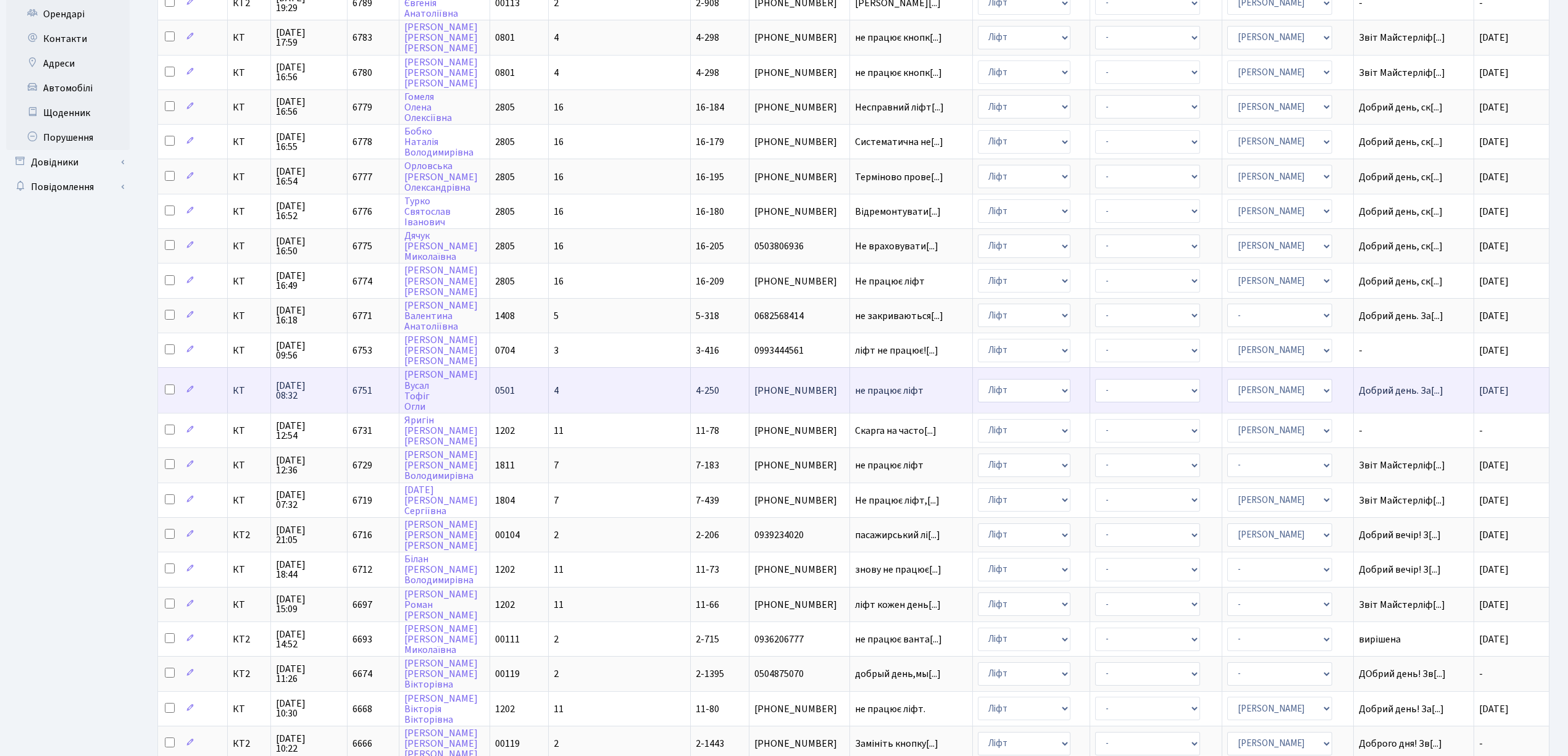
scroll to position [318, 0]
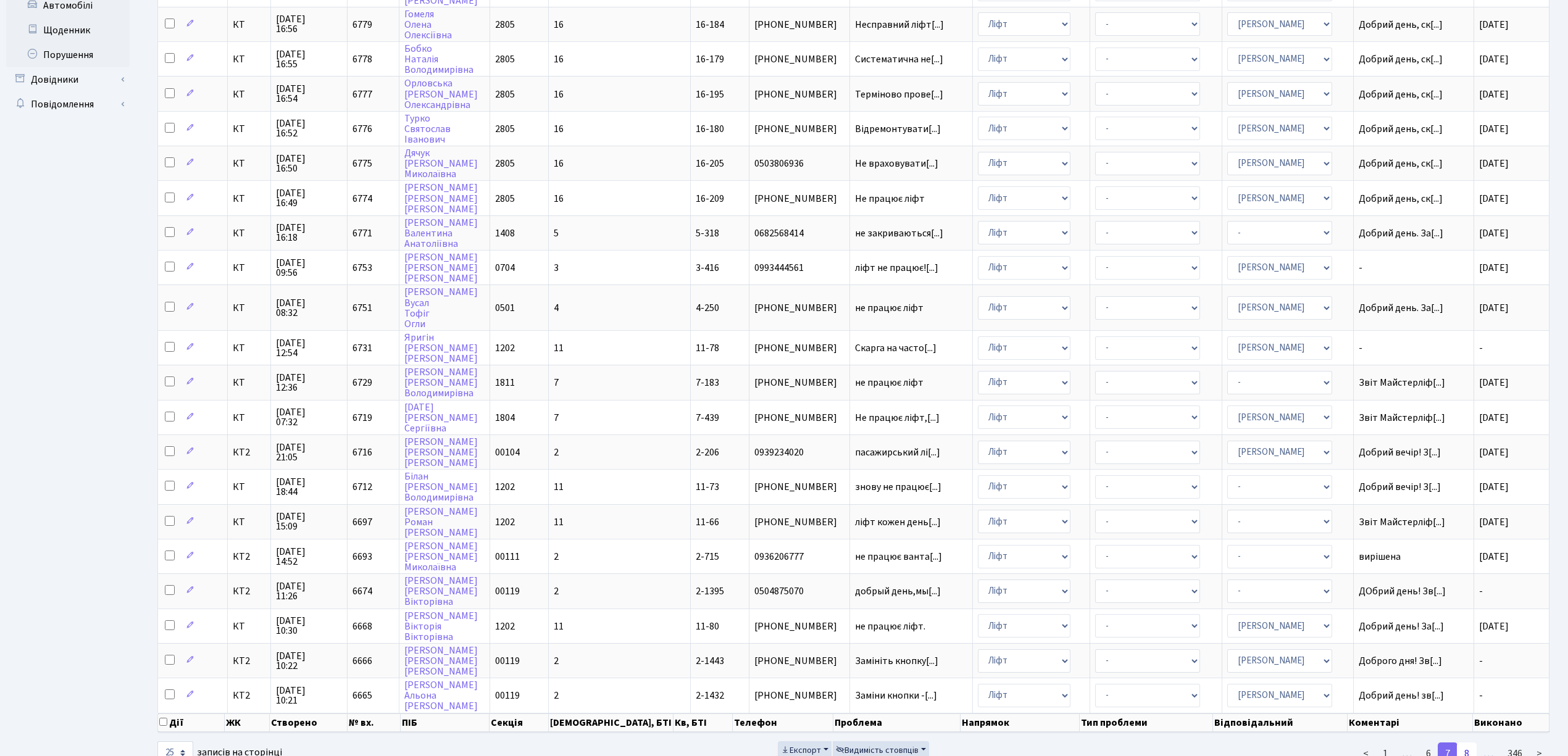
click at [1470, 742] on link "8" at bounding box center [1467, 754] width 20 height 22
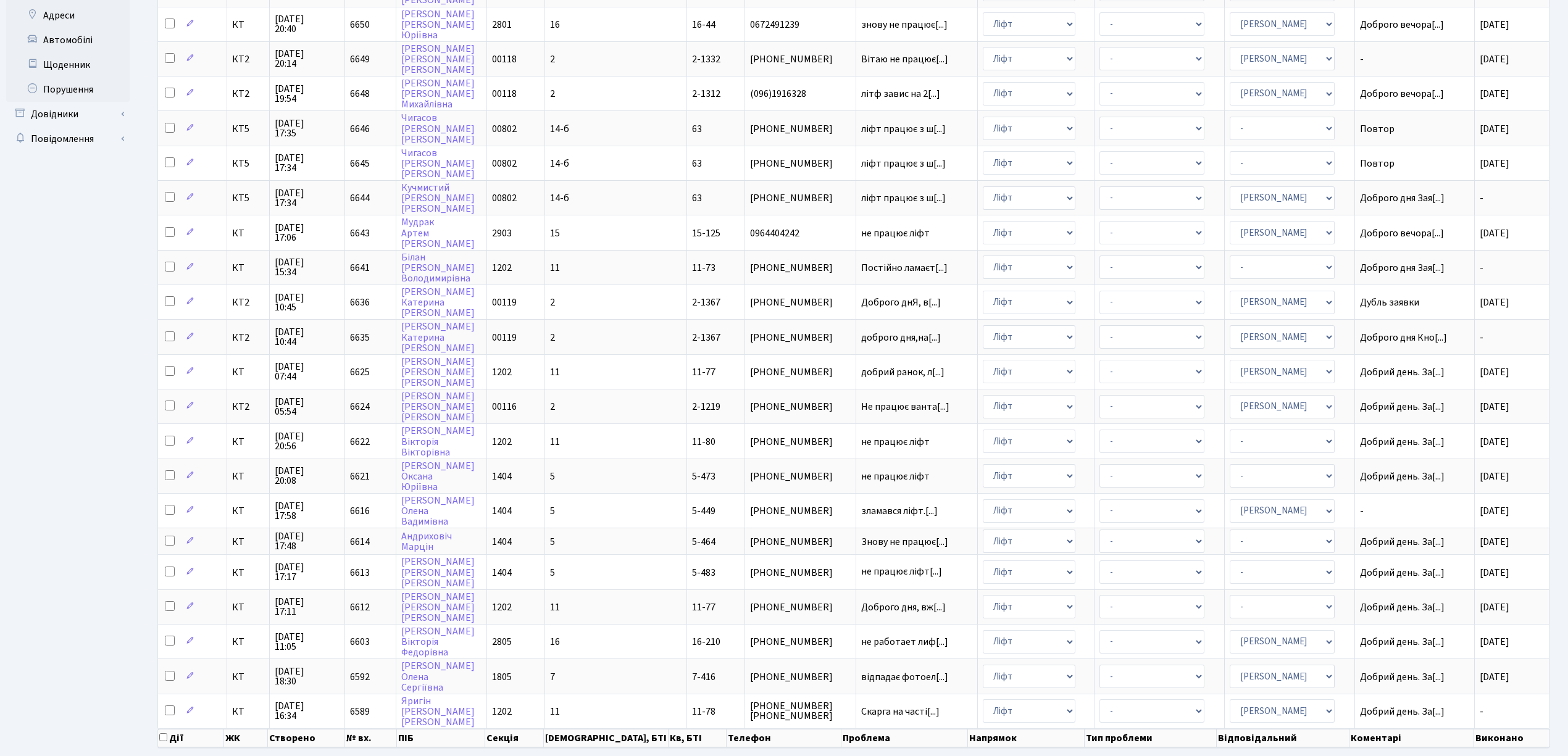
scroll to position [302, 0]
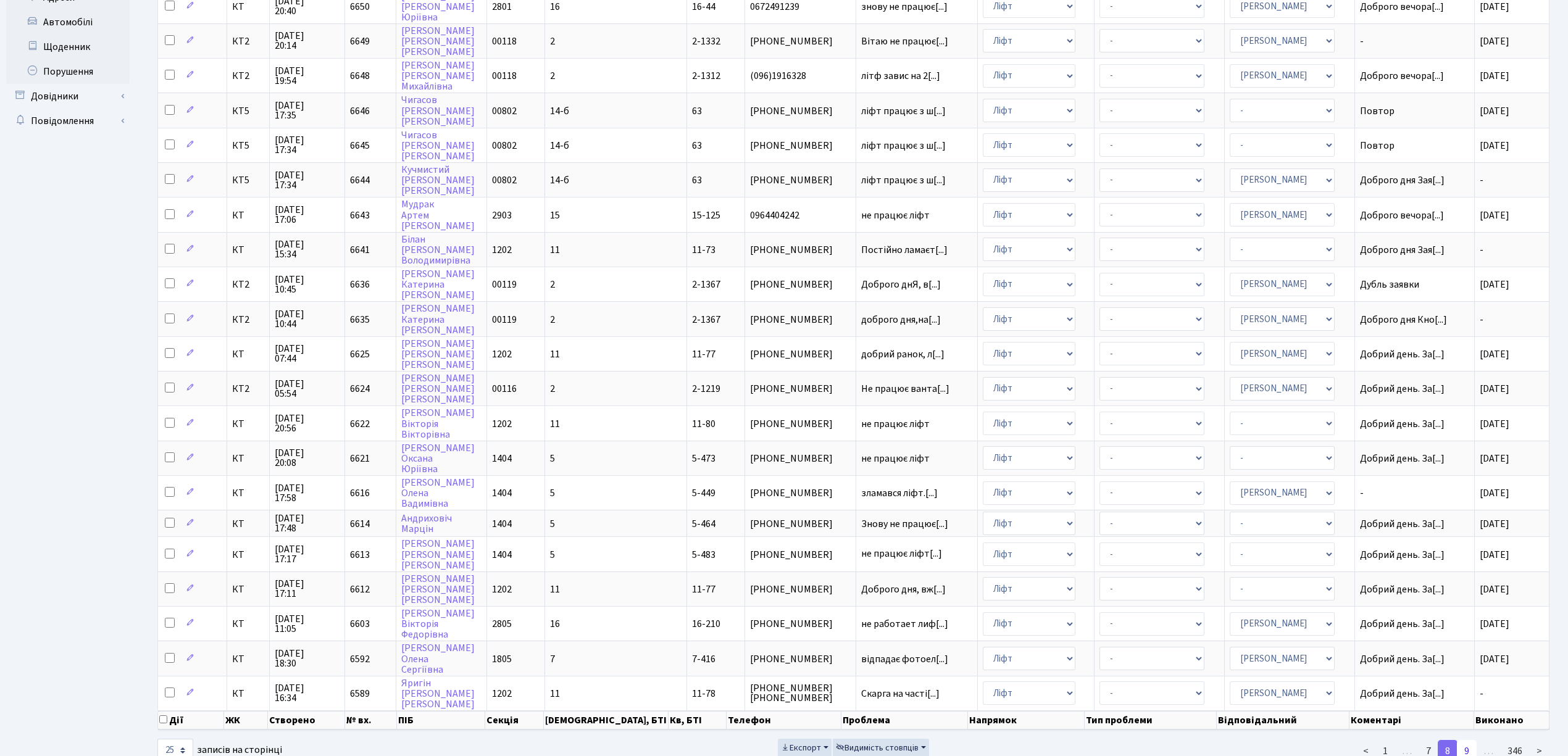
click at [1466, 740] on link "9" at bounding box center [1467, 751] width 20 height 22
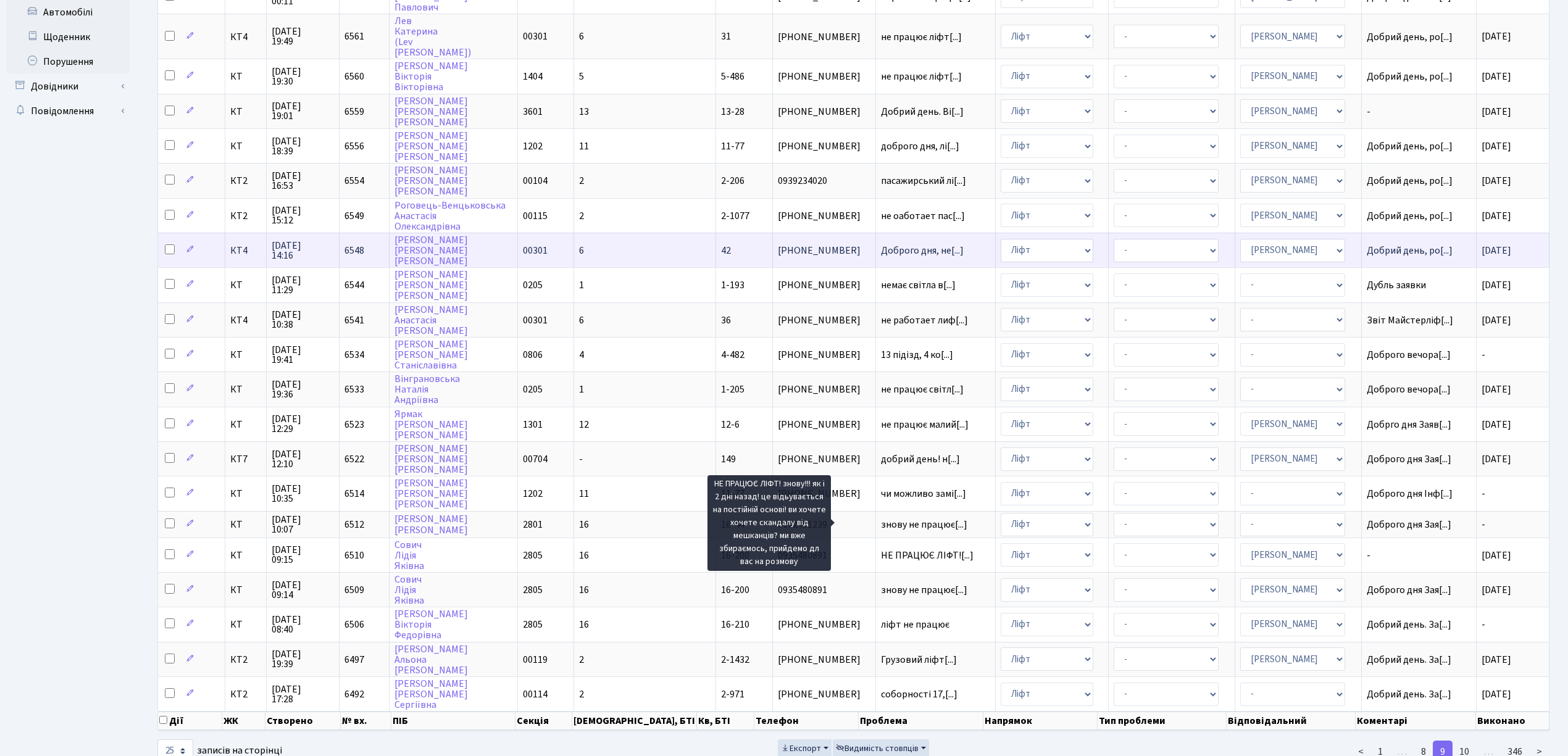
scroll to position [1, 0]
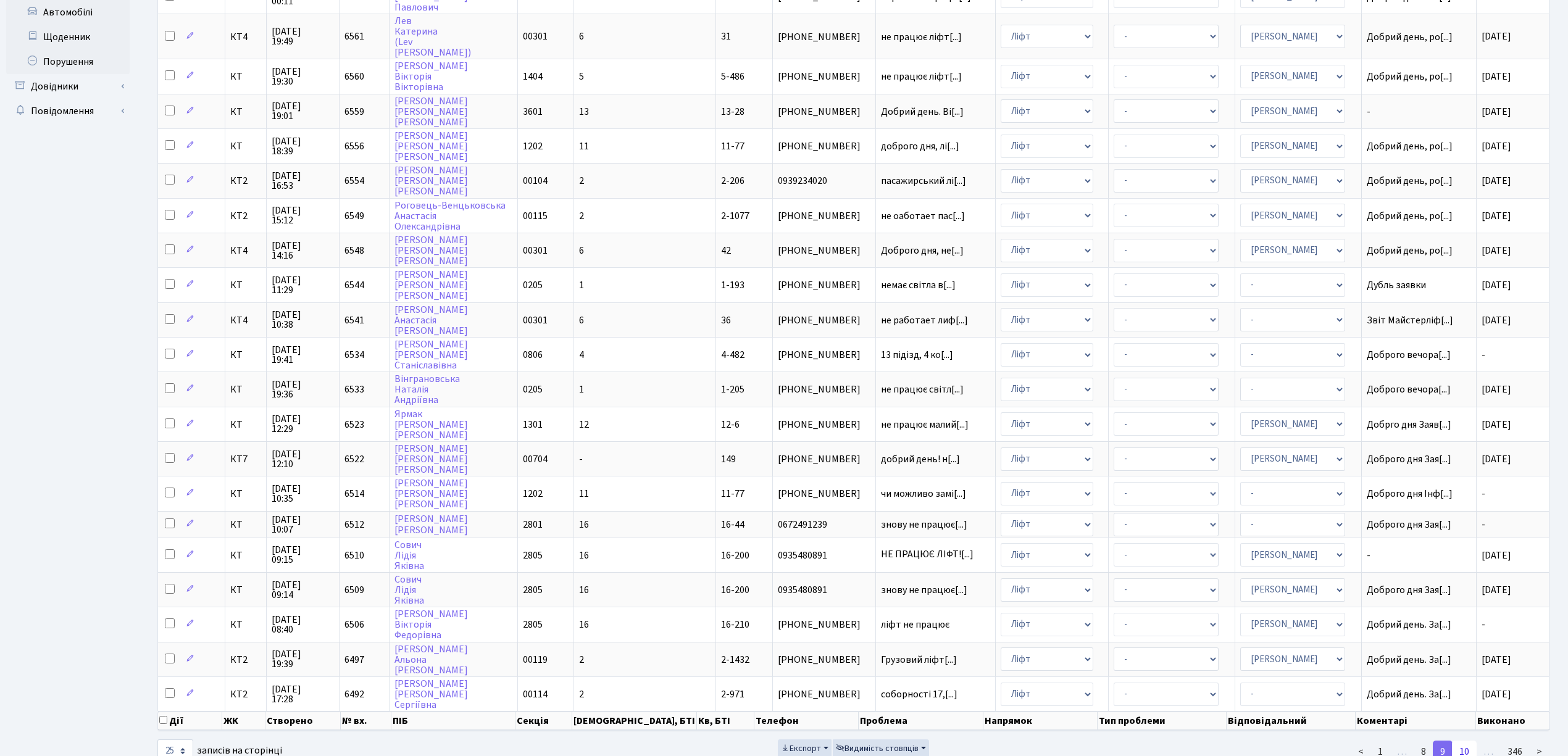
click at [1468, 741] on link "10" at bounding box center [1464, 752] width 25 height 22
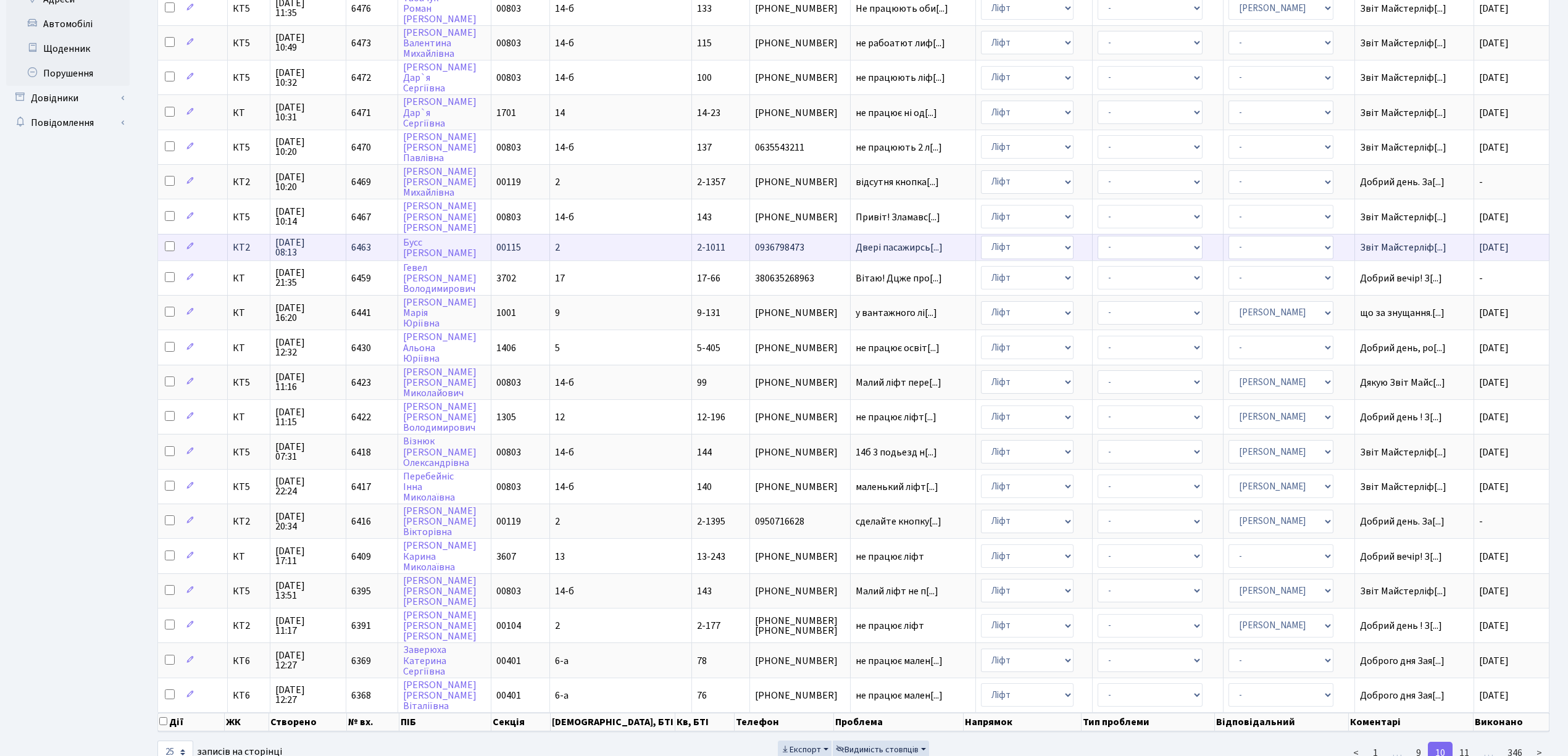
scroll to position [302, 0]
click at [1463, 740] on link "11" at bounding box center [1464, 751] width 25 height 22
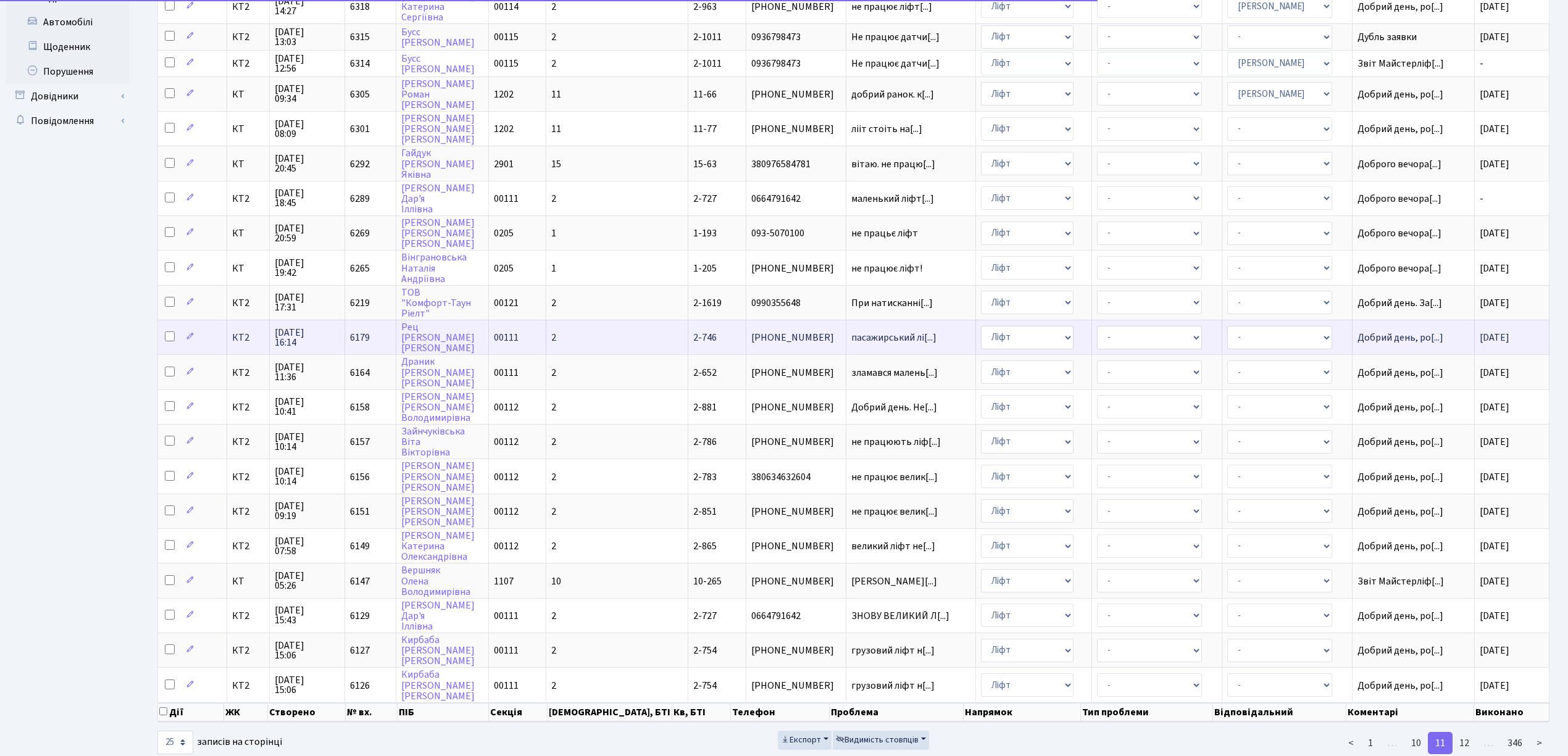
scroll to position [0, 0]
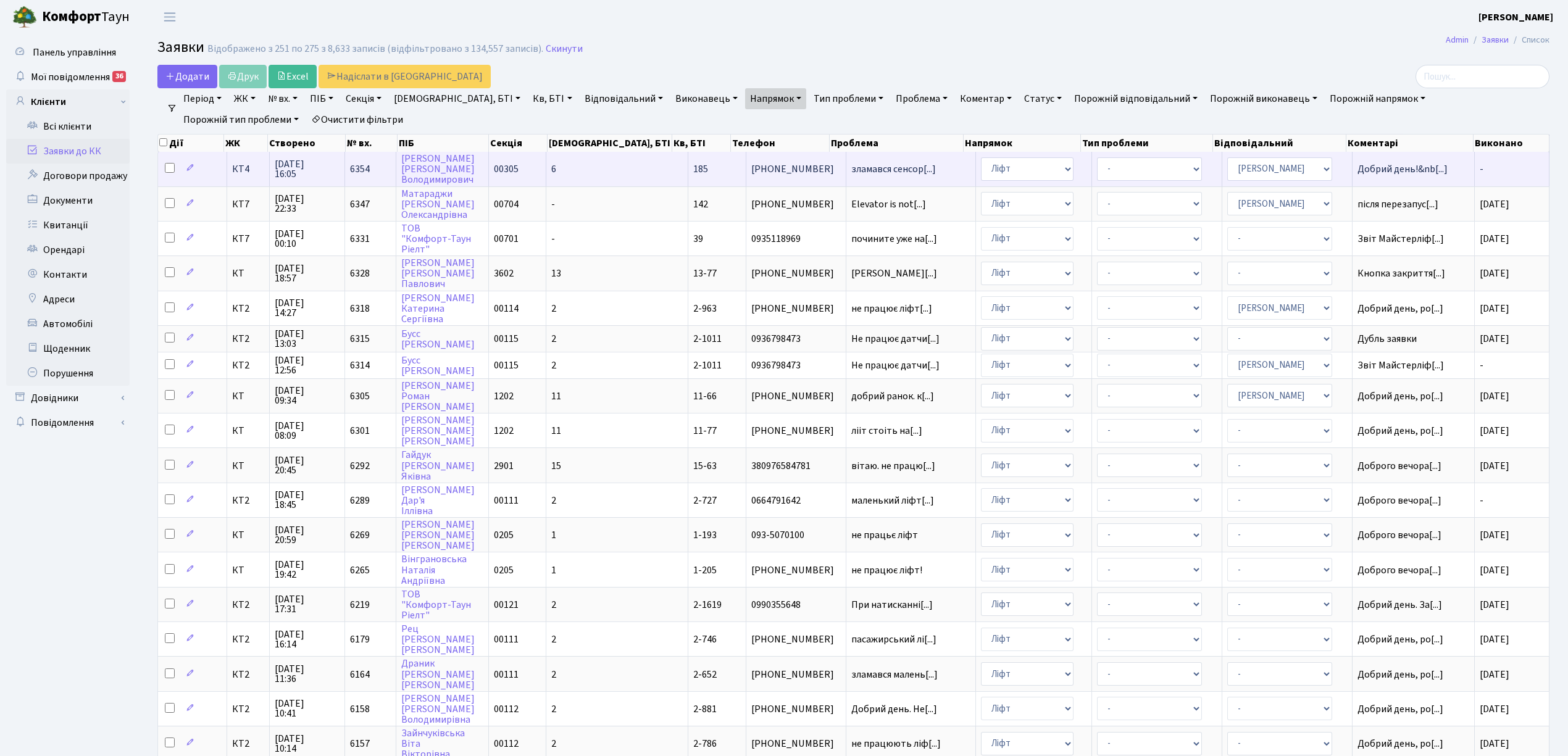
click at [688, 168] on td "185" at bounding box center [717, 168] width 58 height 34
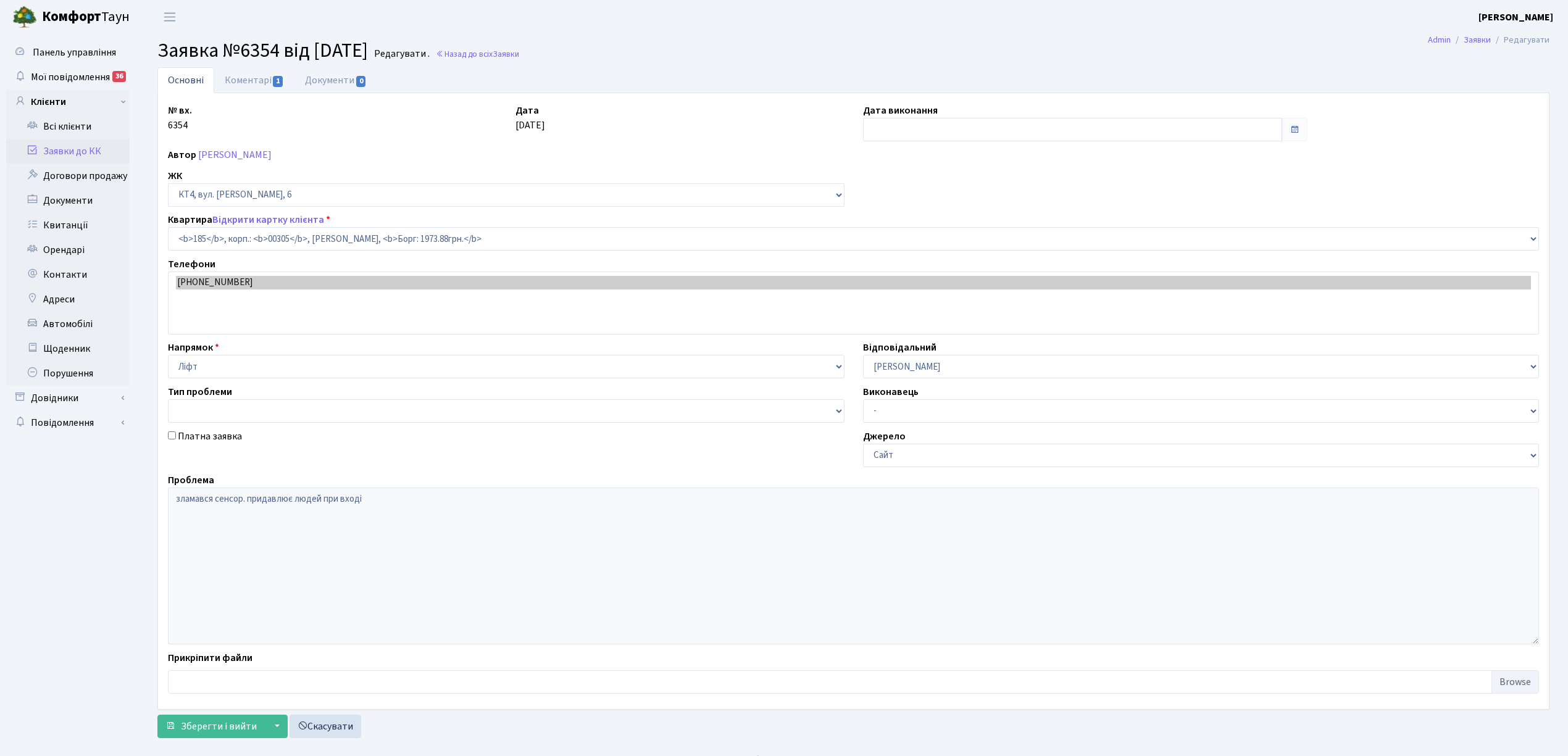
select select "16905"
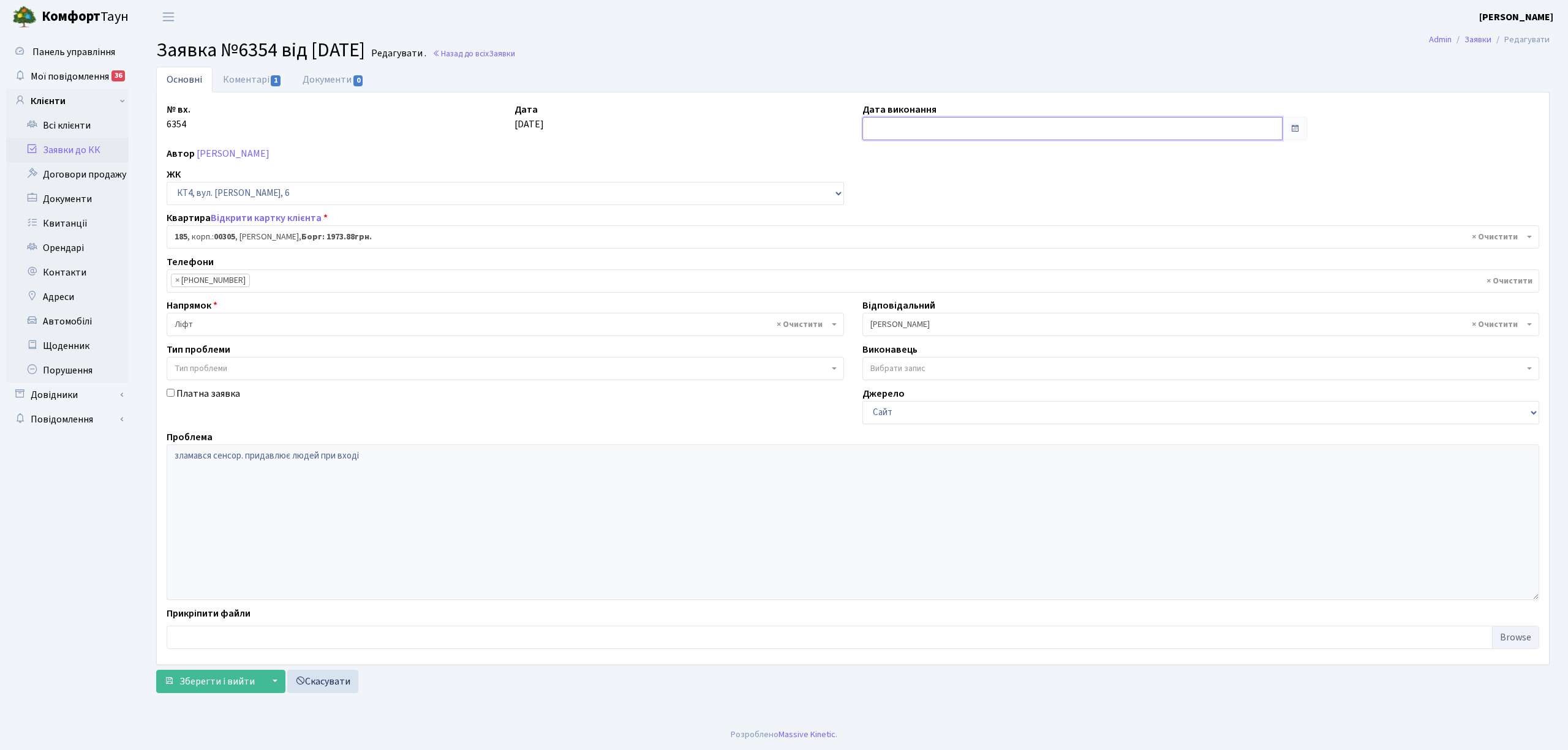
click at [873, 126] on input "text" at bounding box center [1072, 129] width 420 height 23
click at [946, 248] on td "19" at bounding box center [948, 247] width 18 height 18
type input "[DATE]"
click at [244, 83] on link "Коментарі 1" at bounding box center [252, 79] width 80 height 25
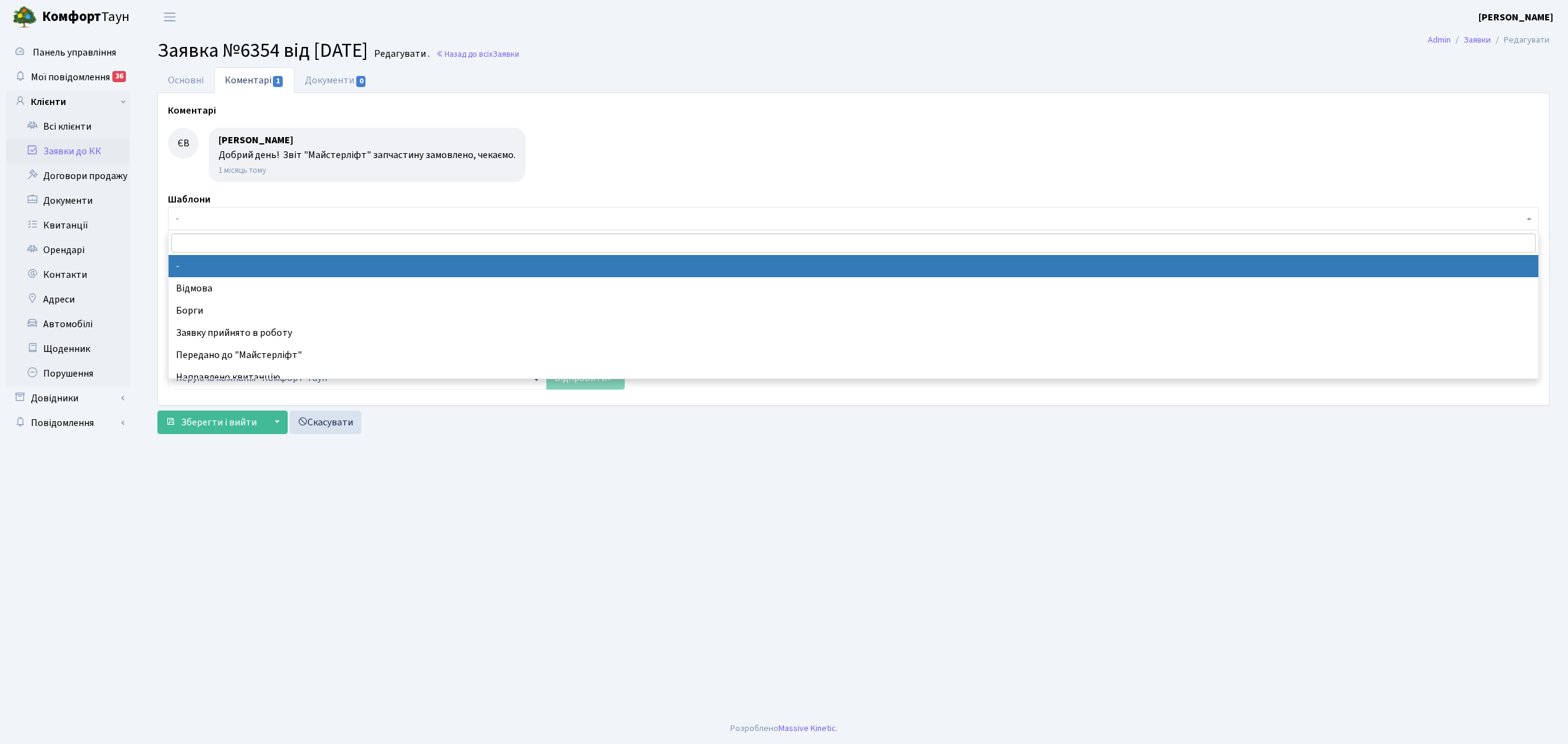
click at [214, 217] on span "-" at bounding box center [849, 219] width 1348 height 12
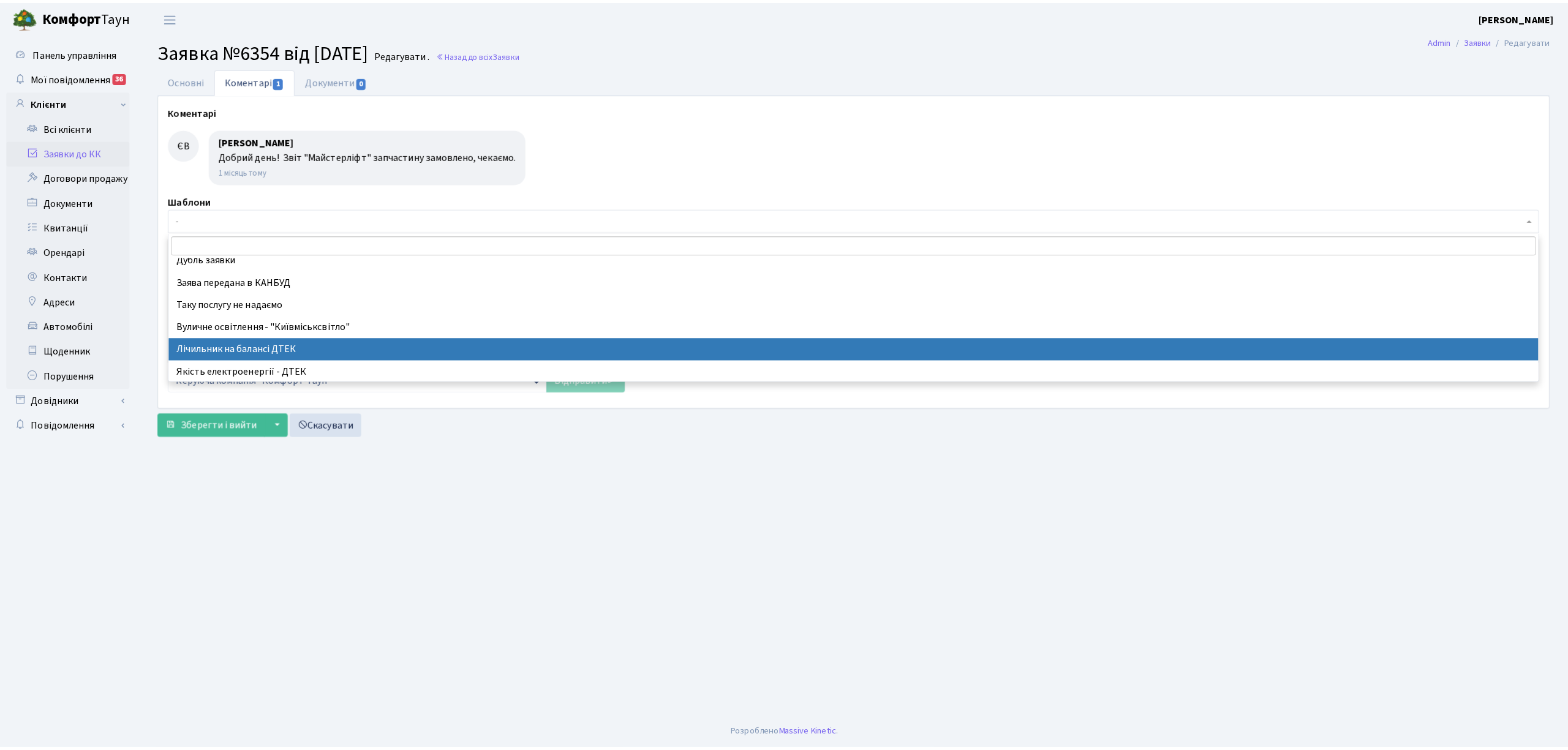
scroll to position [81, 0]
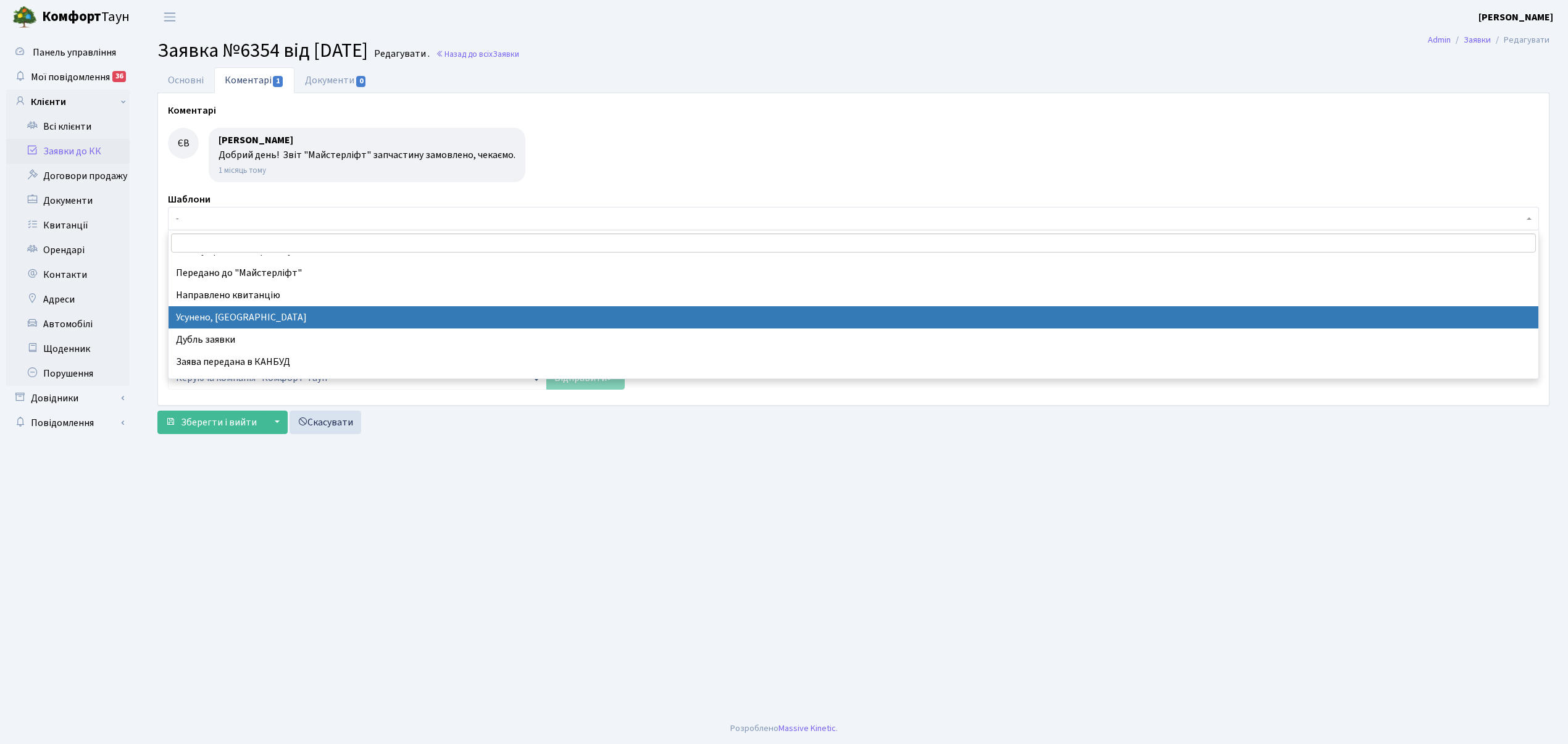
select select "15"
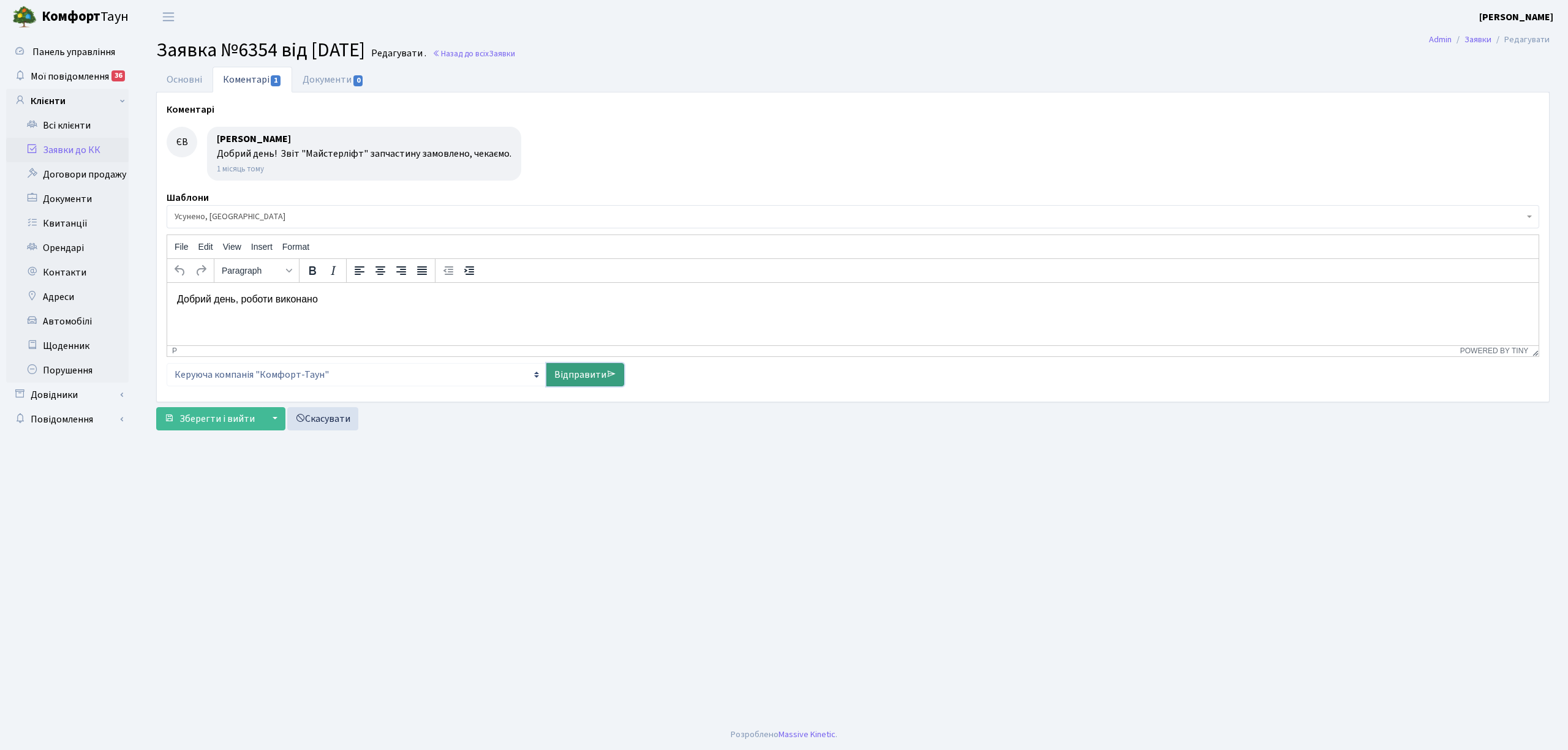
click at [577, 375] on link "Відправити" at bounding box center [585, 375] width 78 height 23
click at [196, 419] on span "Зберегти і вийти" at bounding box center [217, 419] width 75 height 13
select select
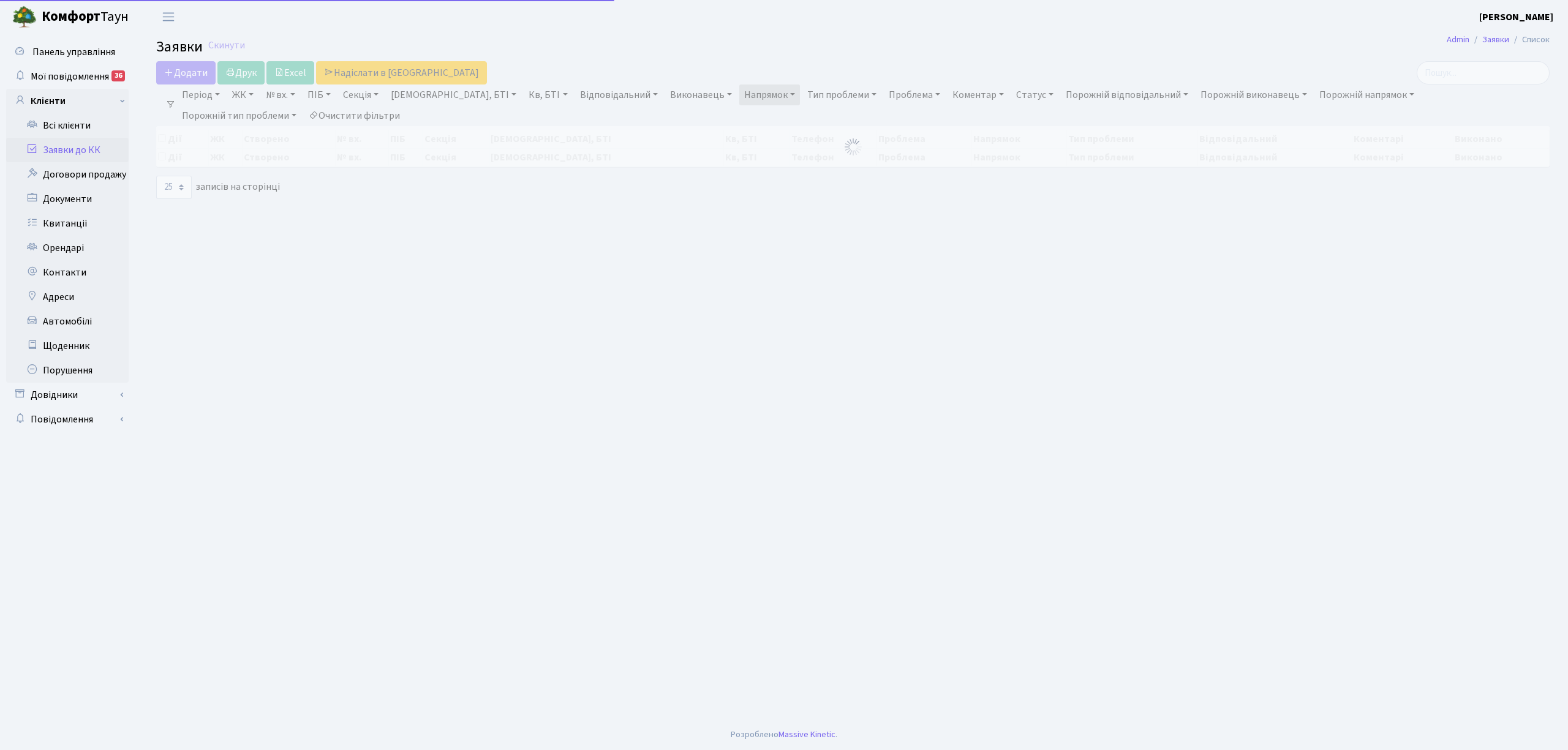
select select "25"
